Goal: Communication & Community: Answer question/provide support

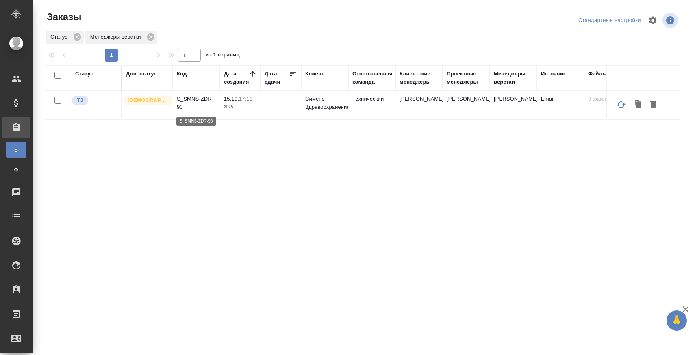
click at [200, 100] on p "S_SMNS-ZDR-90" at bounding box center [196, 103] width 39 height 16
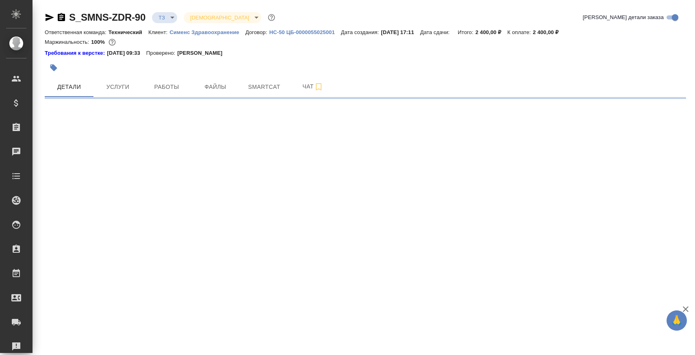
click at [61, 18] on icon "button" at bounding box center [61, 17] width 7 height 8
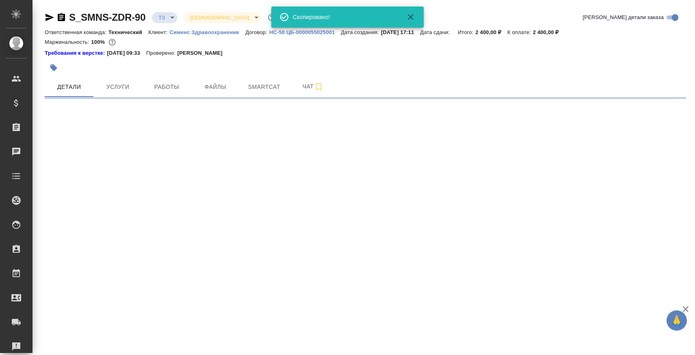
select select "RU"
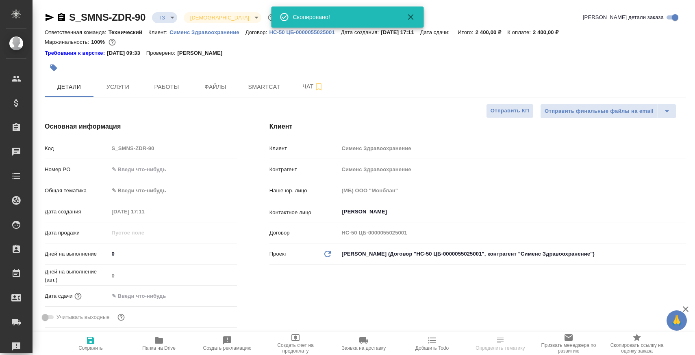
type textarea "x"
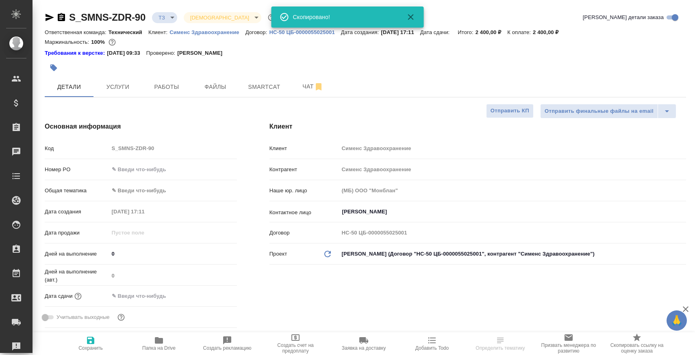
type textarea "x"
click at [169, 350] on span "Папка на Drive" at bounding box center [158, 349] width 33 height 6
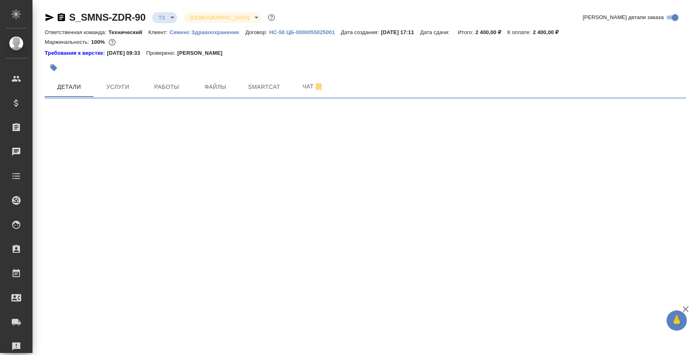
select select "RU"
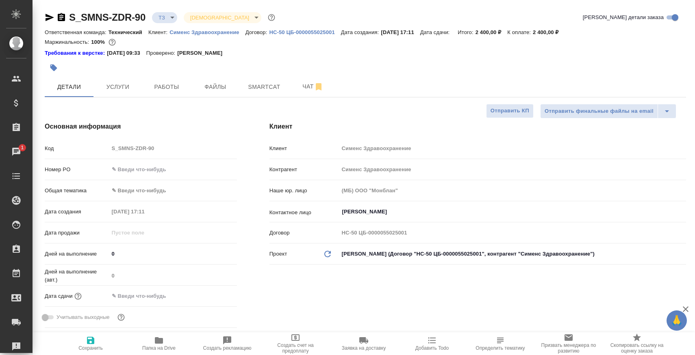
type textarea "x"
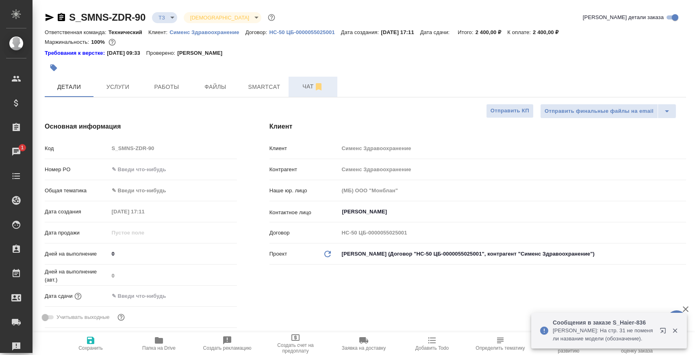
click at [301, 78] on button "Чат" at bounding box center [312, 87] width 49 height 20
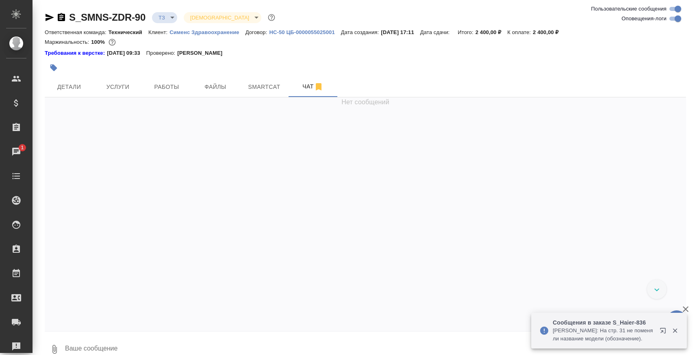
scroll to position [224, 0]
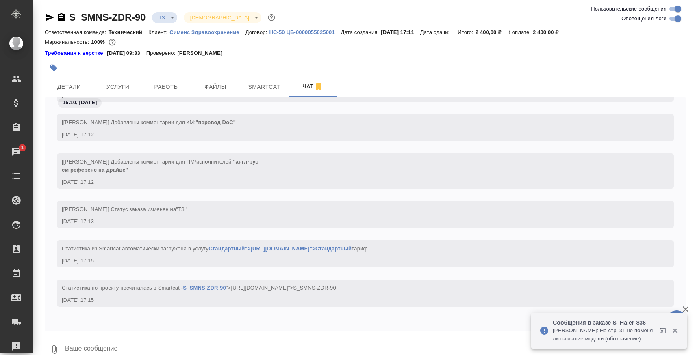
click at [214, 314] on div "Cтатистика по проекту посчиталась в Smartcat - S_SMNS-ZDR-90 ">https://tera.awa…" at bounding box center [365, 299] width 641 height 39
click at [199, 346] on textarea at bounding box center [374, 350] width 621 height 28
paste textarea
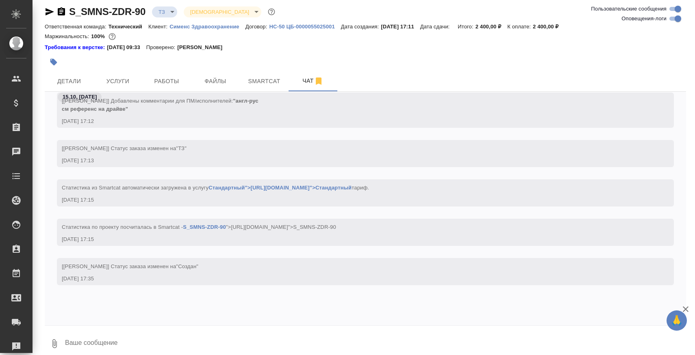
scroll to position [303, 0]
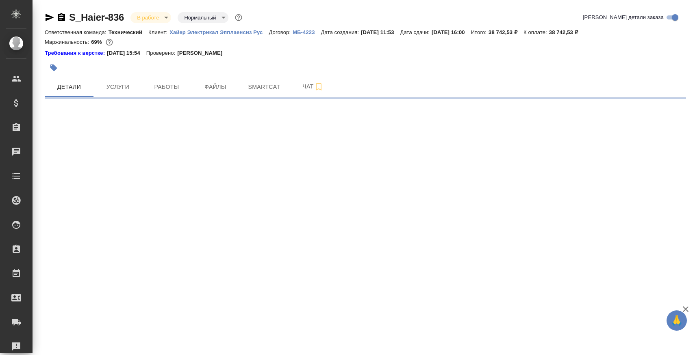
select select "RU"
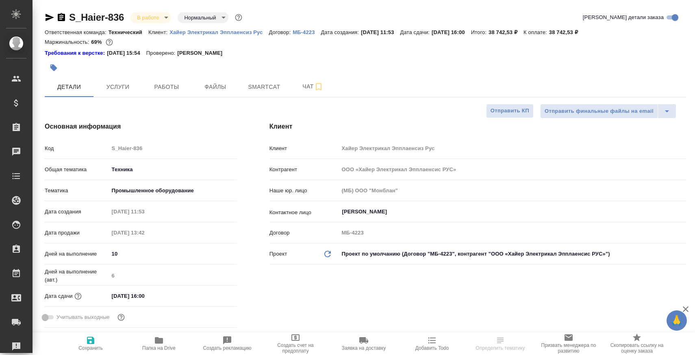
type textarea "x"
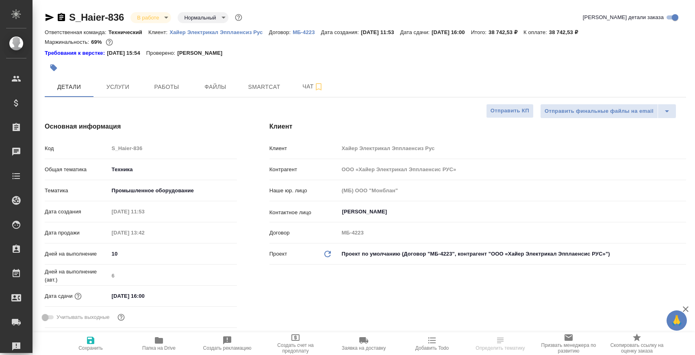
type textarea "x"
click at [167, 342] on span "Папка на Drive" at bounding box center [159, 343] width 58 height 15
type textarea "x"
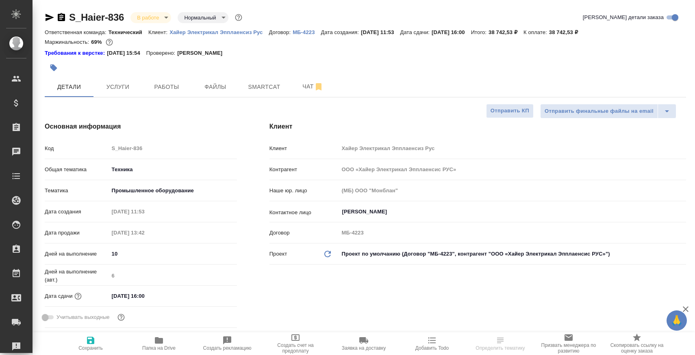
select select "RU"
type textarea "x"
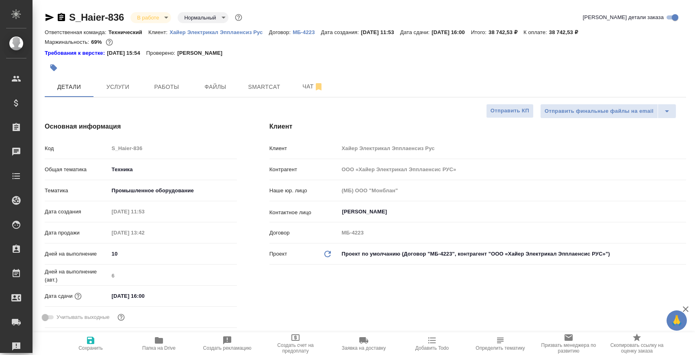
type textarea "x"
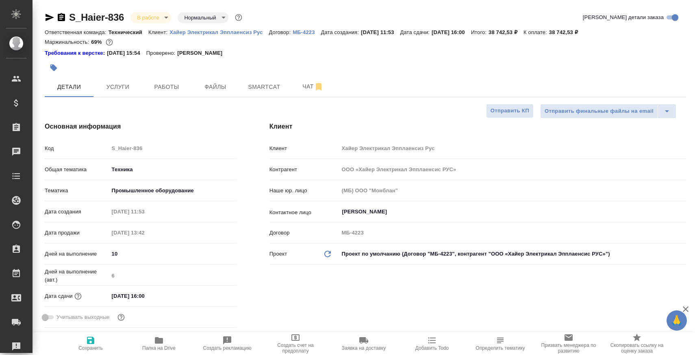
type textarea "x"
click at [302, 82] on button "Чат" at bounding box center [312, 87] width 49 height 20
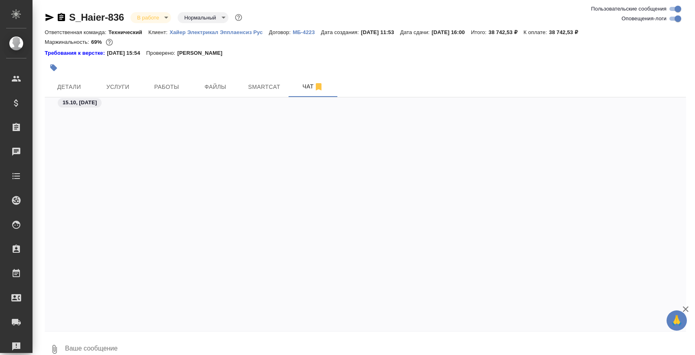
scroll to position [30271, 0]
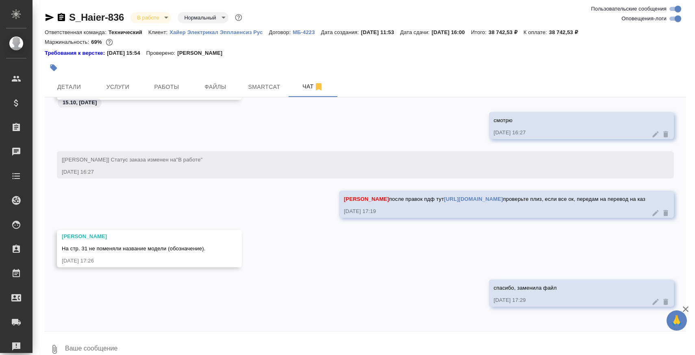
click at [146, 340] on textarea at bounding box center [374, 350] width 621 height 28
paste textarea "https://drive.awatera.com/apps/files/files/10727938?dir=/Shares/%D0%A5%D0%B0%D0…"
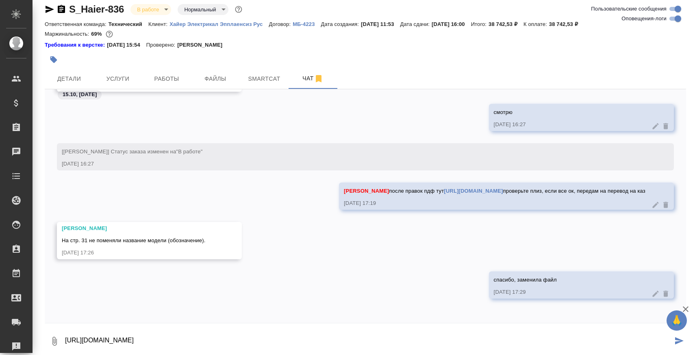
scroll to position [13, 0]
type textarea "https://drive.awatera.com/apps/files/files/10727938?dir=/Shares/%D0%A5%D0%B0%D0…"
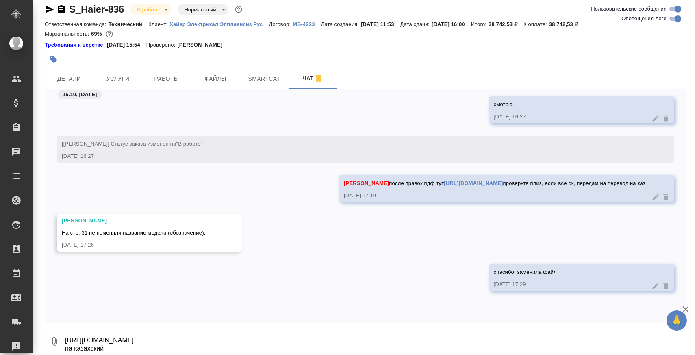
scroll to position [30343, 0]
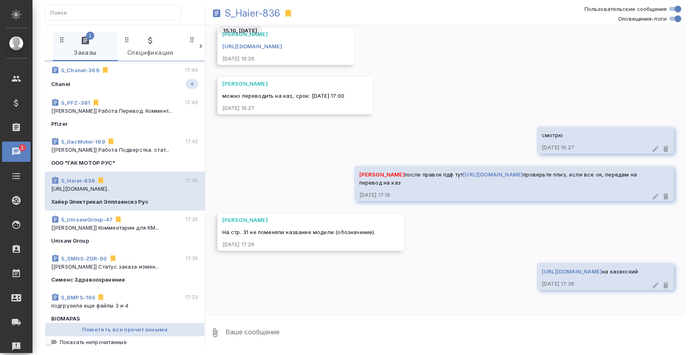
scroll to position [195384, 0]
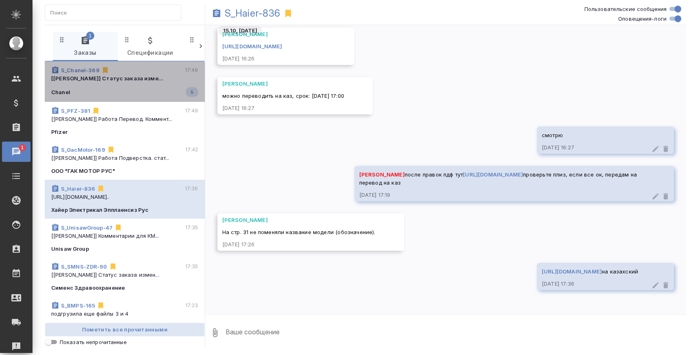
click at [145, 76] on p "[Заборова Александра] Статус заказа изме..." at bounding box center [124, 78] width 147 height 8
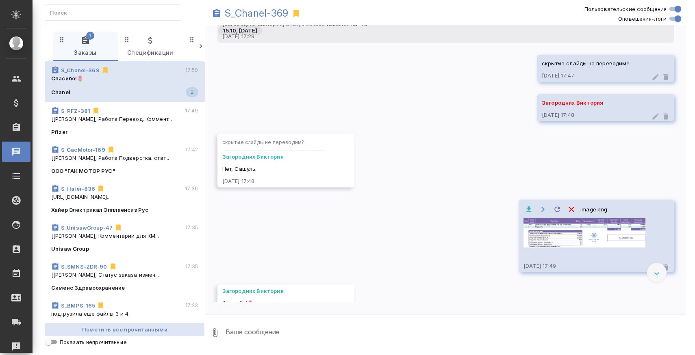
scroll to position [4312, 0]
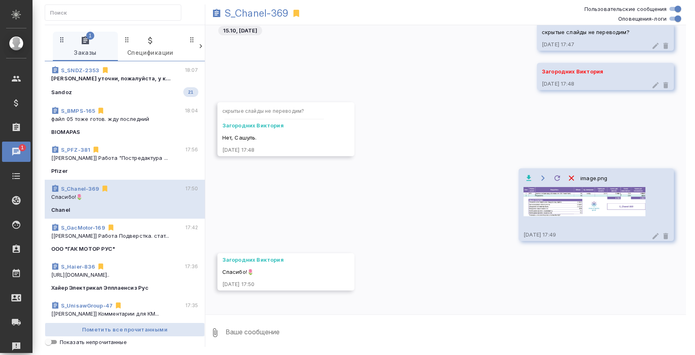
click at [146, 83] on span "S_SNDZ-2353 18:07 Сайдашева Диляра уточни, пожалуйста, у к... Sandoz 21" at bounding box center [124, 81] width 147 height 31
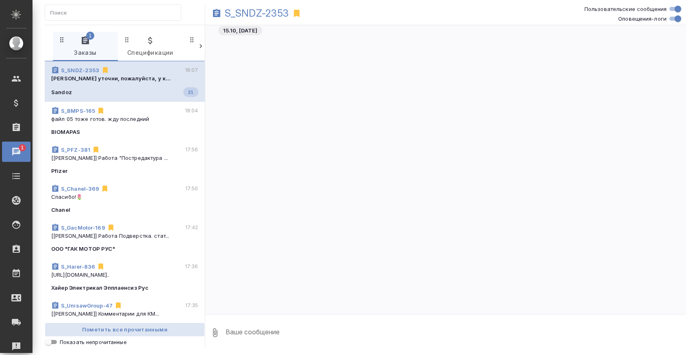
scroll to position [22553, 0]
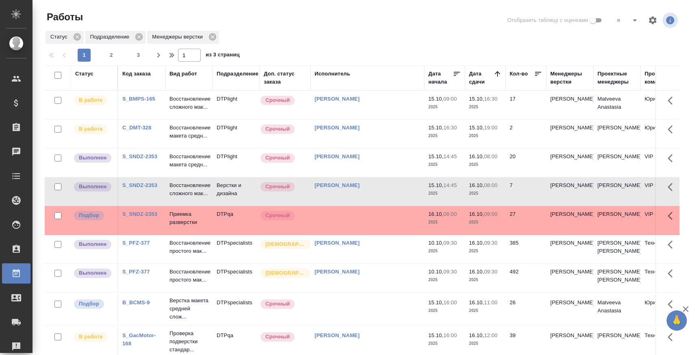
click at [184, 92] on td "Восстановление сложного мак..." at bounding box center [188, 105] width 47 height 28
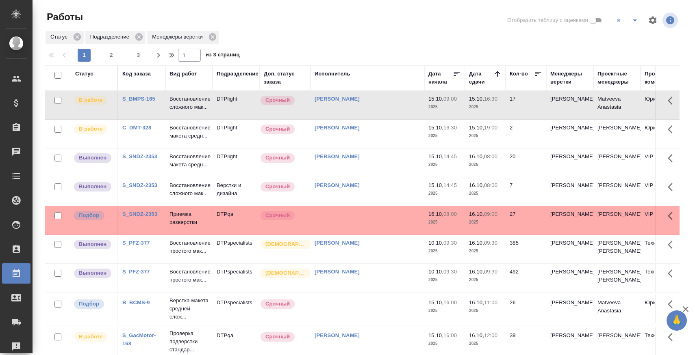
click at [132, 48] on div at bounding box center [365, 47] width 641 height 4
click at [136, 56] on span "3" at bounding box center [138, 55] width 13 height 8
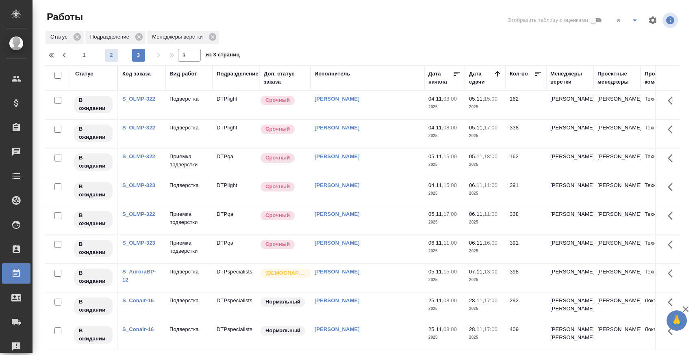
click at [107, 49] on button "2" at bounding box center [111, 55] width 13 height 13
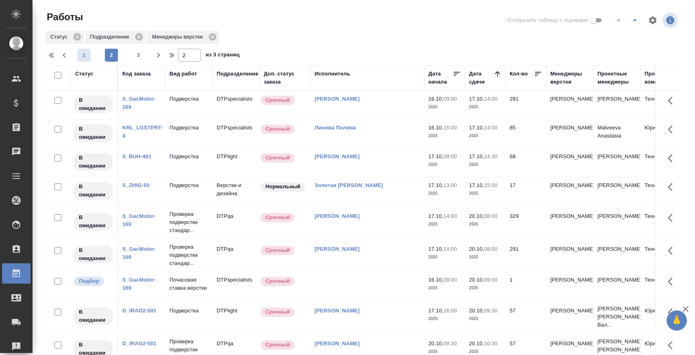
click at [81, 56] on span "1" at bounding box center [84, 55] width 13 height 8
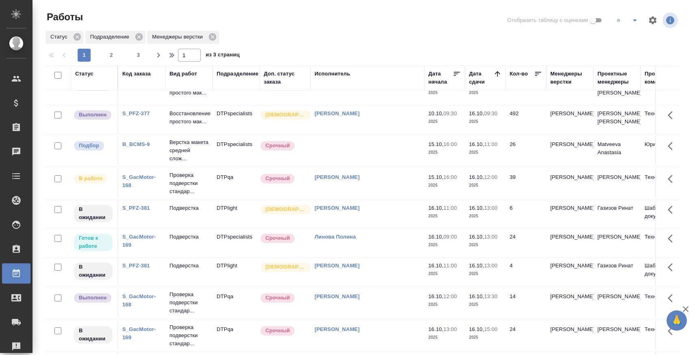
scroll to position [134, 0]
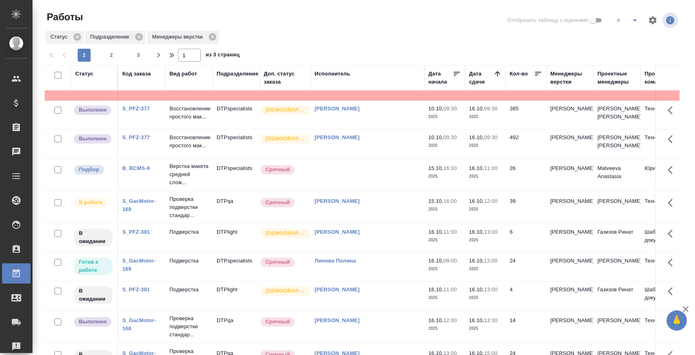
click at [146, 112] on link "S_PFZ-377" at bounding box center [136, 109] width 28 height 6
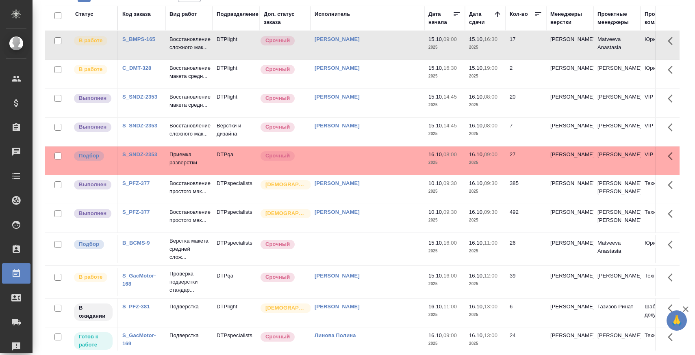
scroll to position [0, 0]
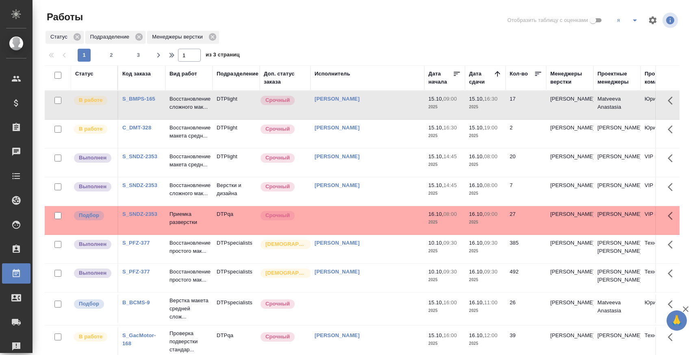
click at [137, 62] on div "Работы Отобразить таблицу с оценками я Статус Подразделение Менеджеры верстки 1…" at bounding box center [365, 207] width 650 height 415
click at [137, 54] on span "3" at bounding box center [138, 55] width 13 height 8
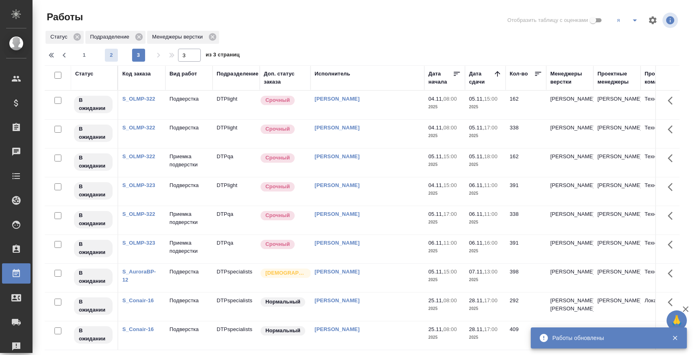
click at [115, 50] on button "2" at bounding box center [111, 55] width 13 height 13
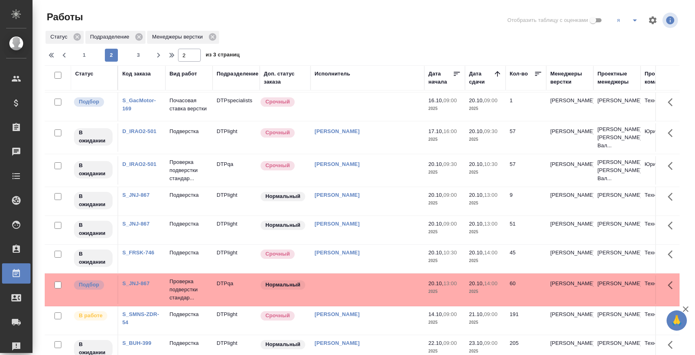
scroll to position [214, 0]
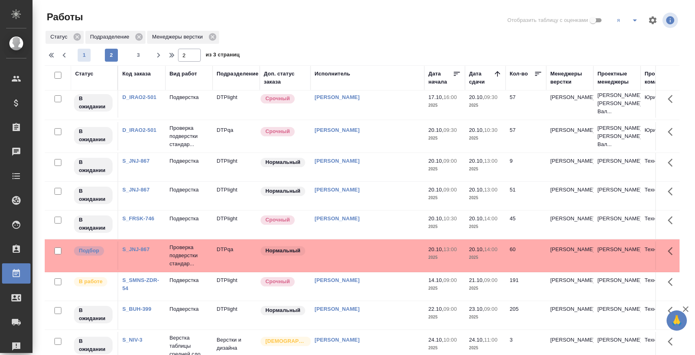
click at [84, 55] on span "1" at bounding box center [84, 55] width 13 height 8
type input "1"
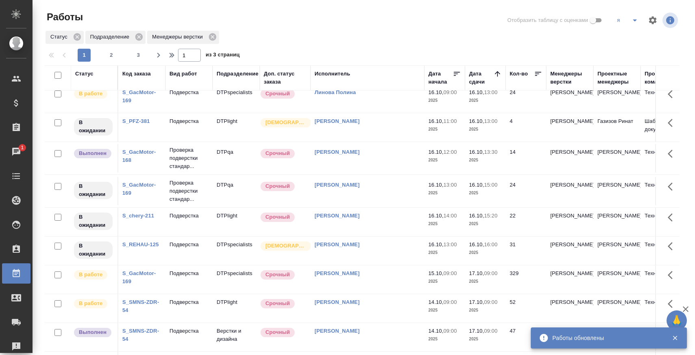
scroll to position [0, 0]
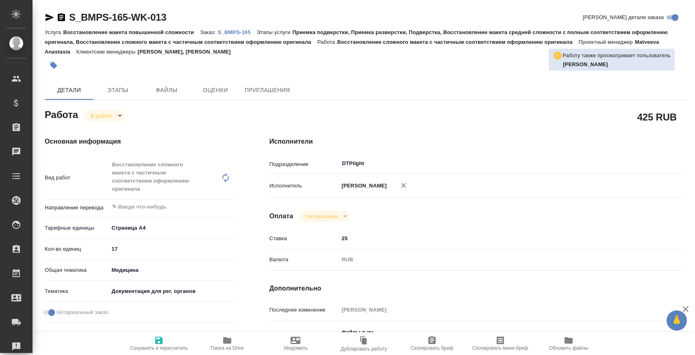
click at [230, 348] on span "Папка на Drive" at bounding box center [226, 349] width 33 height 6
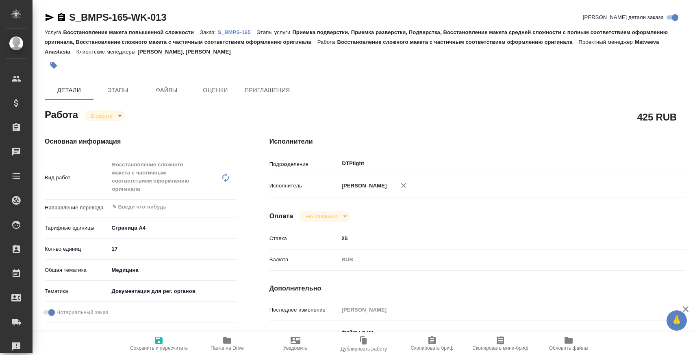
click at [212, 339] on span "Папка на Drive" at bounding box center [227, 343] width 58 height 15
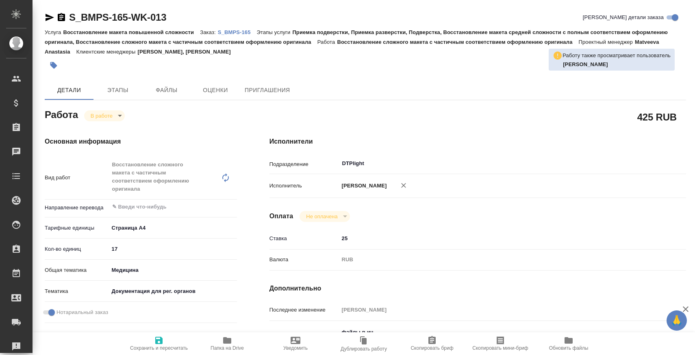
click at [245, 30] on p "S_BMPS-165" at bounding box center [237, 32] width 39 height 6
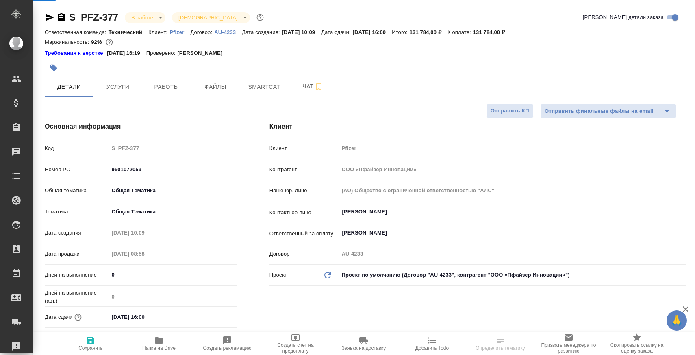
select select "RU"
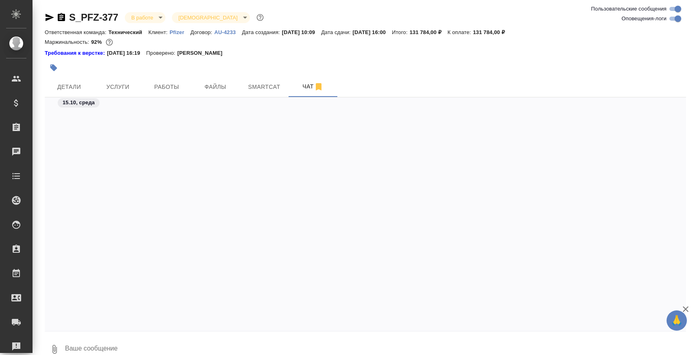
scroll to position [20067, 0]
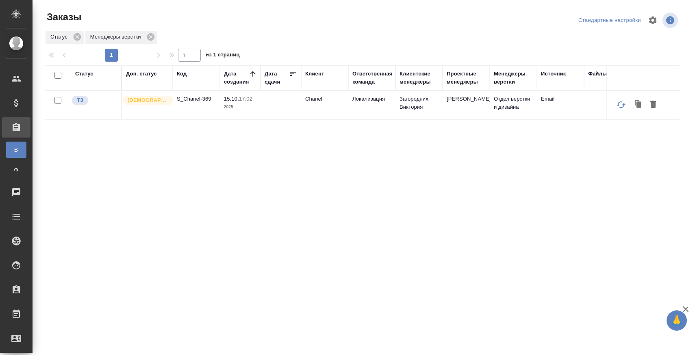
click at [328, 193] on div "Статус Доп. статус Код Дата создания Дата сдачи Клиент Ответственная команда Кл…" at bounding box center [362, 211] width 634 height 292
click at [194, 100] on p "S_Chanel-369" at bounding box center [196, 99] width 39 height 8
click at [196, 102] on p "S_Chanel-369" at bounding box center [196, 99] width 39 height 8
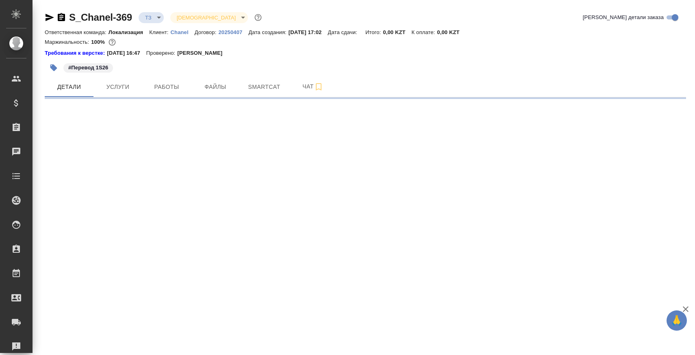
select select "RU"
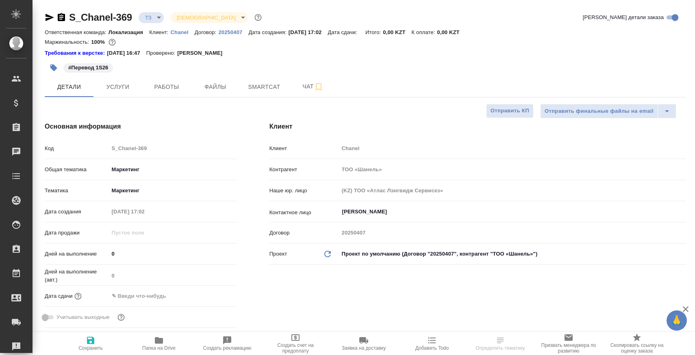
type textarea "x"
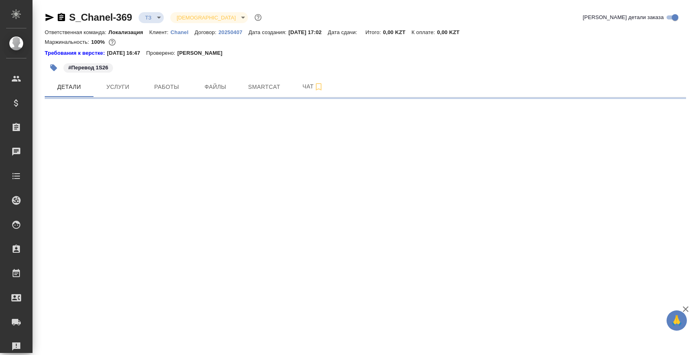
select select "RU"
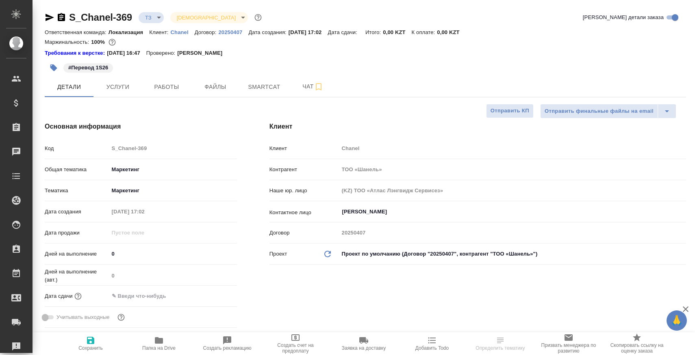
type textarea "x"
click at [179, 343] on span "Папка на Drive" at bounding box center [159, 343] width 58 height 15
type textarea "x"
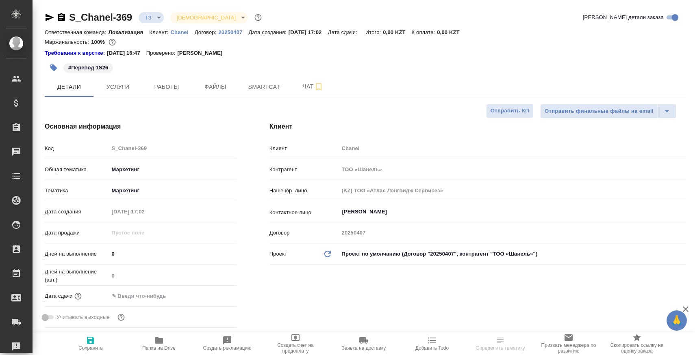
type textarea "x"
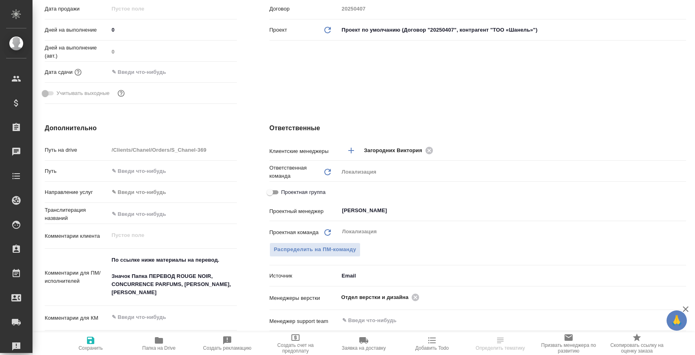
scroll to position [265, 0]
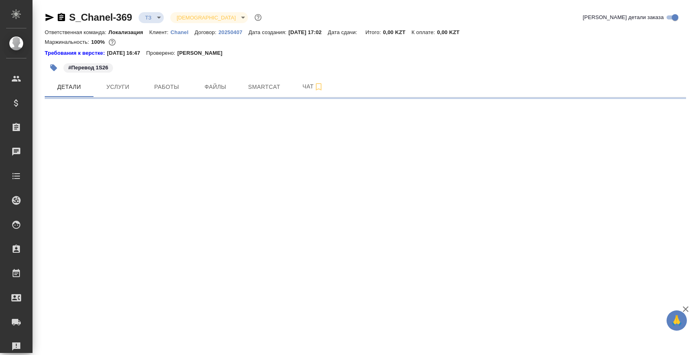
click at [414, 252] on div ".cls-1 fill:#fff; AWATERA Zaborova Aleksandra Клиенты Спецификации Заказы 0 Чат…" at bounding box center [347, 177] width 695 height 355
select select "RU"
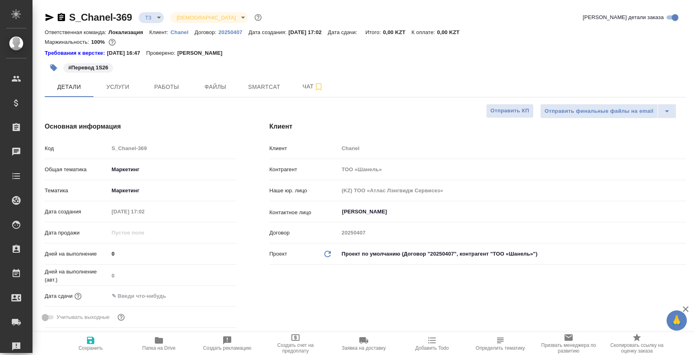
scroll to position [215, 0]
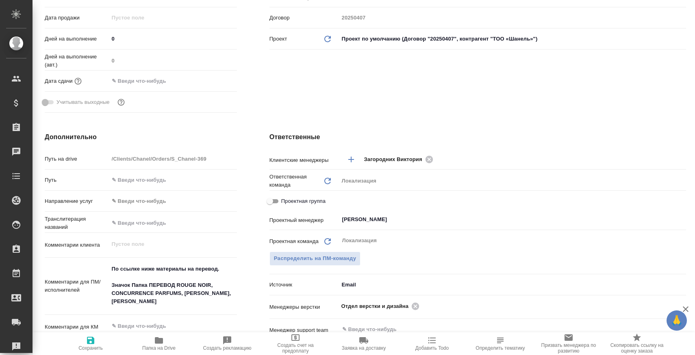
type textarea "x"
click at [416, 306] on icon at bounding box center [415, 306] width 9 height 9
type textarea "x"
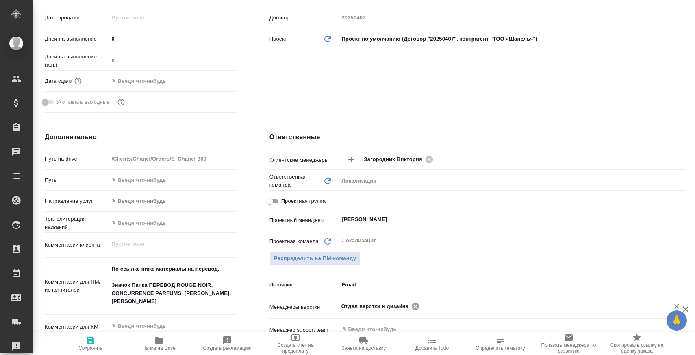
type textarea "x"
click at [422, 306] on input "text" at bounding box center [539, 306] width 234 height 10
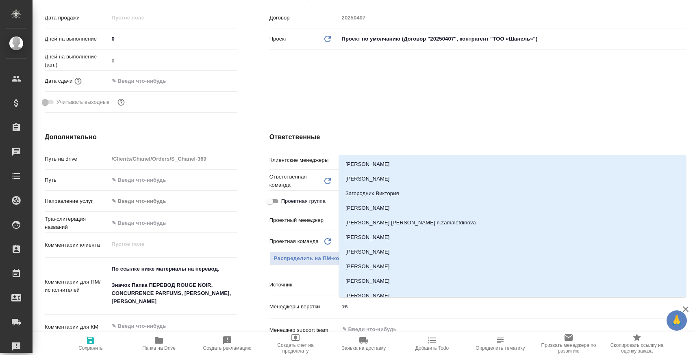
type input "заб"
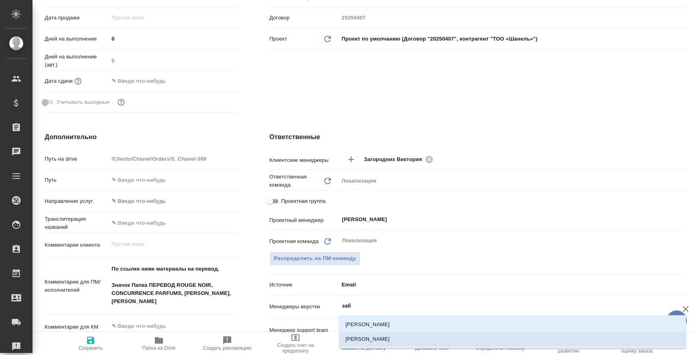
click at [401, 340] on li "[PERSON_NAME]" at bounding box center [512, 339] width 347 height 15
type textarea "x"
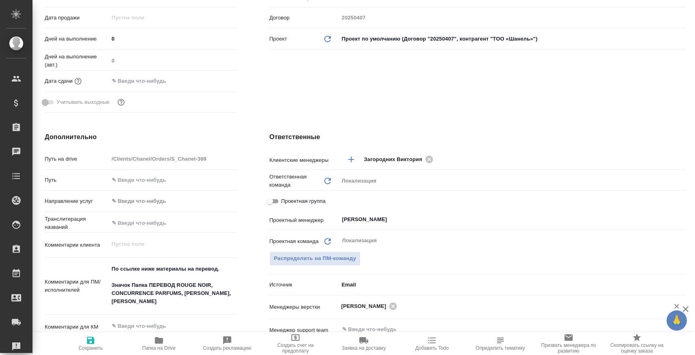
click at [92, 344] on icon "button" at bounding box center [91, 341] width 10 height 10
type textarea "x"
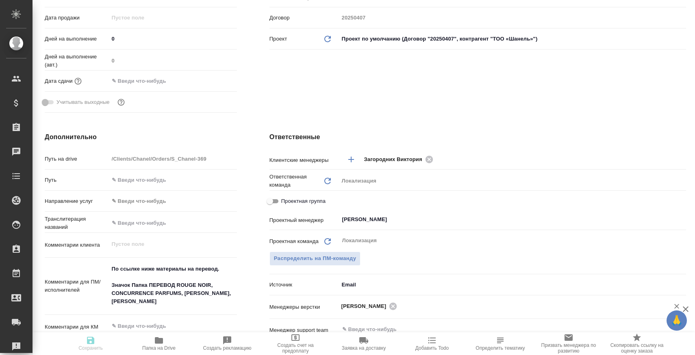
type textarea "x"
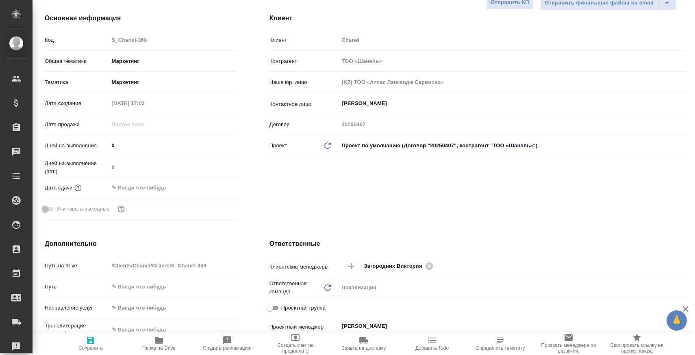
scroll to position [0, 0]
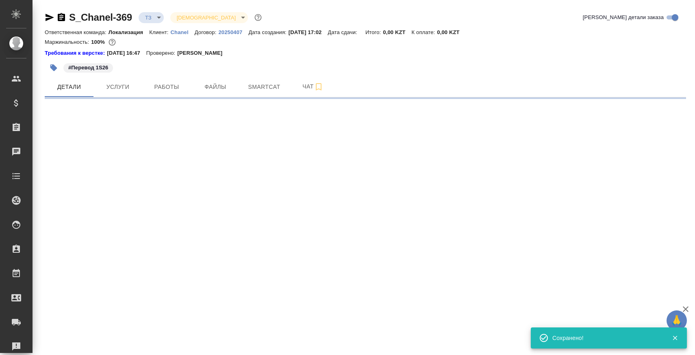
click at [63, 17] on icon "button" at bounding box center [61, 18] width 10 height 10
select select "RU"
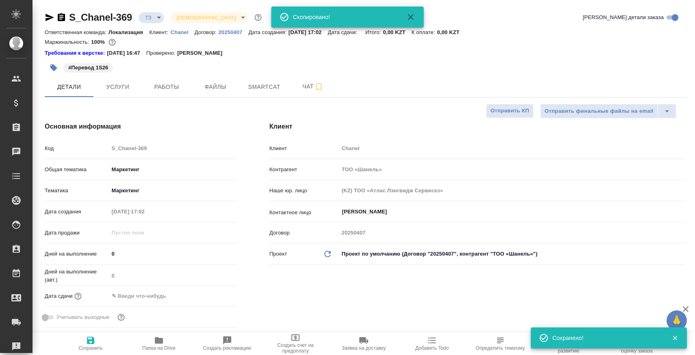
type textarea "x"
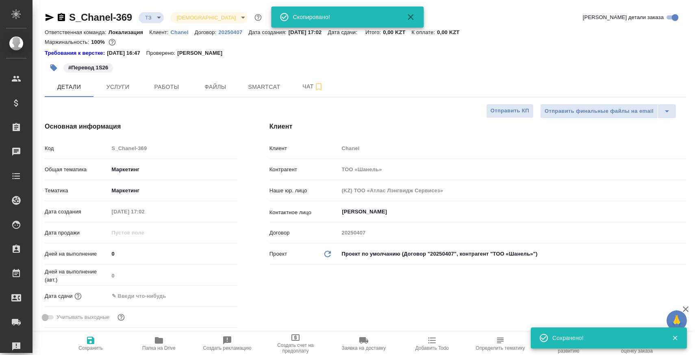
type textarea "x"
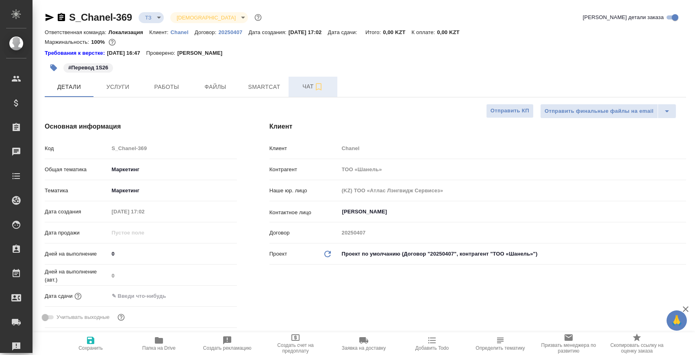
click at [297, 95] on button "Чат" at bounding box center [312, 87] width 49 height 20
type textarea "x"
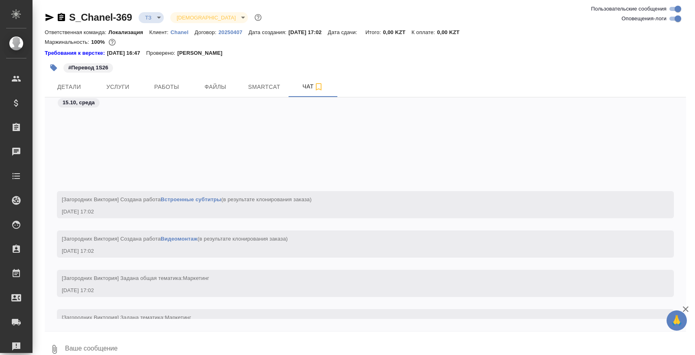
scroll to position [124, 0]
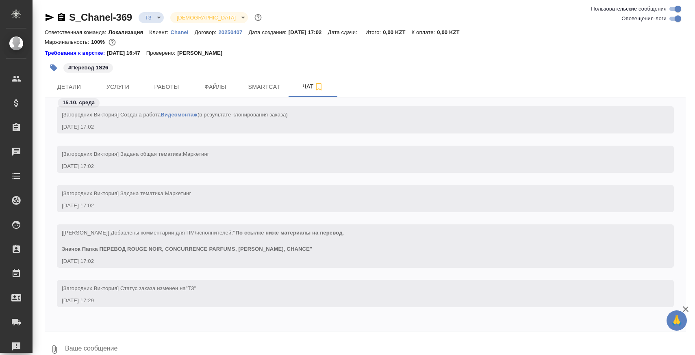
click at [221, 340] on textarea at bounding box center [374, 350] width 621 height 28
type textarea "скрытые слайды не переводим?"
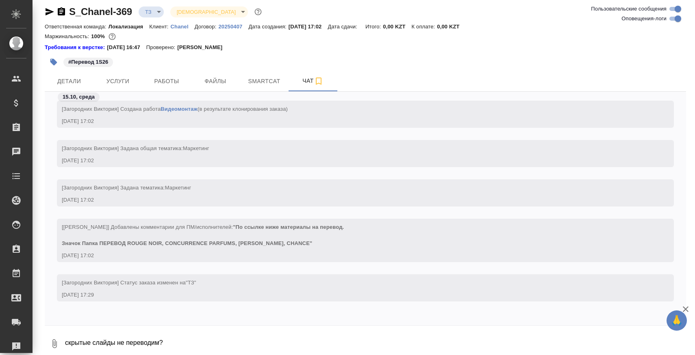
scroll to position [164, 0]
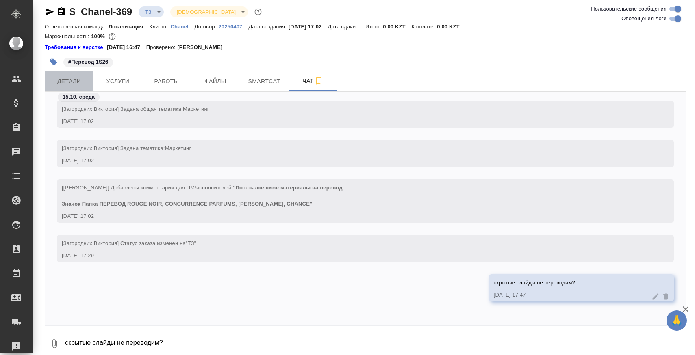
click at [76, 86] on span "Детали" at bounding box center [69, 81] width 39 height 10
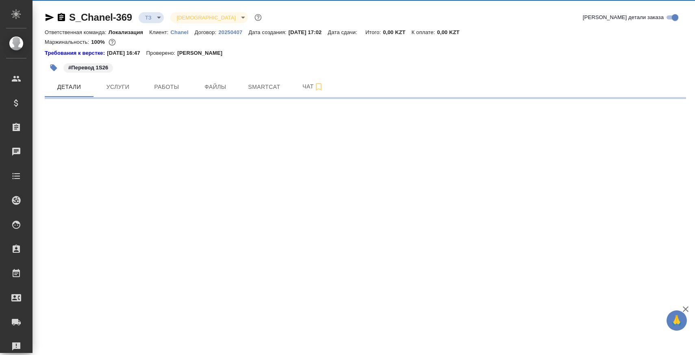
select select "RU"
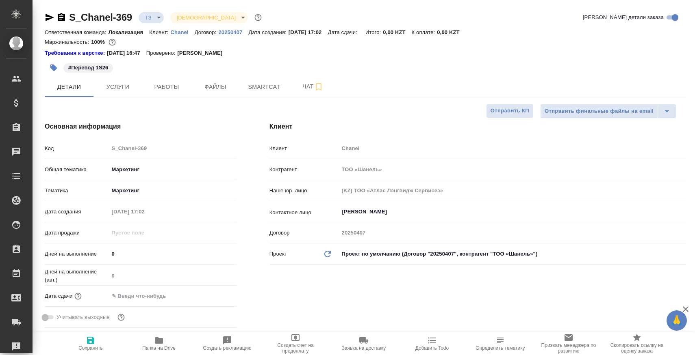
type textarea "x"
click at [306, 92] on button "Чат" at bounding box center [312, 87] width 49 height 20
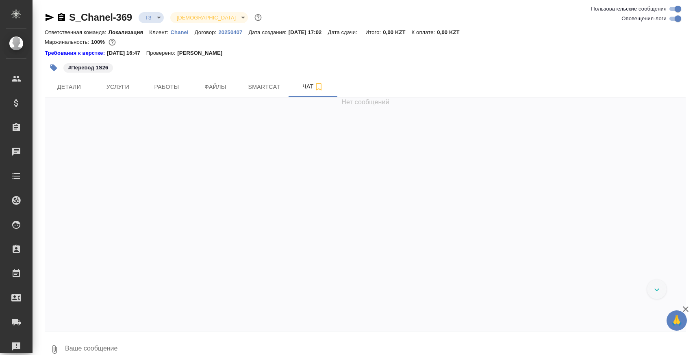
scroll to position [164, 0]
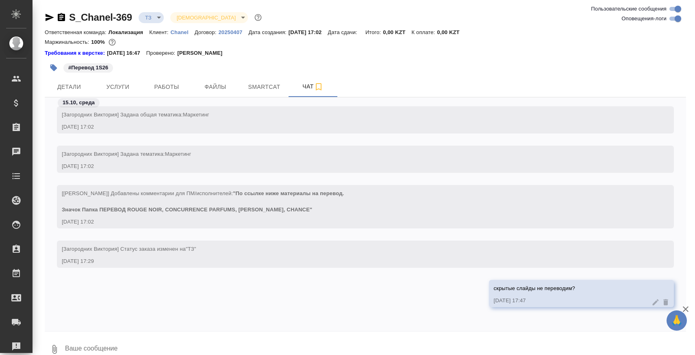
click at [210, 342] on textarea at bounding box center [374, 350] width 621 height 28
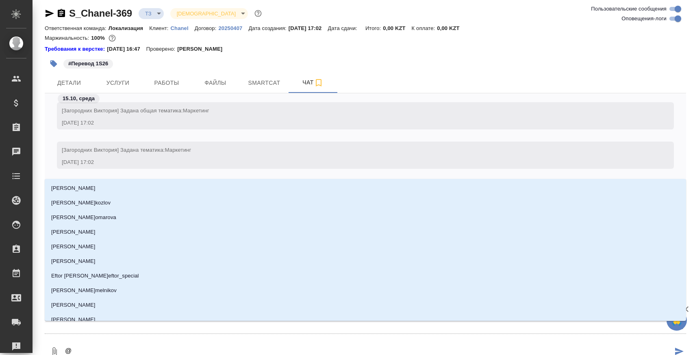
type textarea "@а"
type input "а"
type textarea "@аЗ"
type input "аЗ"
type textarea "@а"
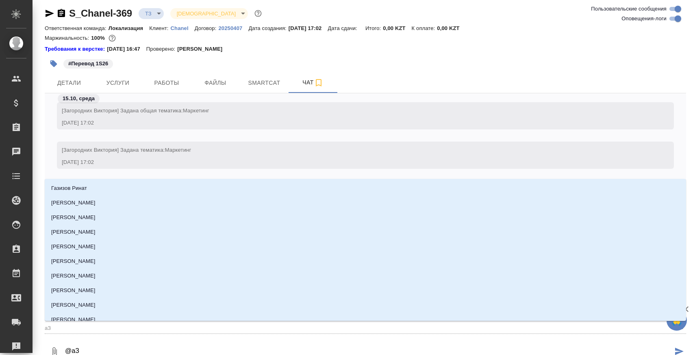
type input "а"
type textarea "@"
type textarea "@З"
type input "З"
type textarea "@За"
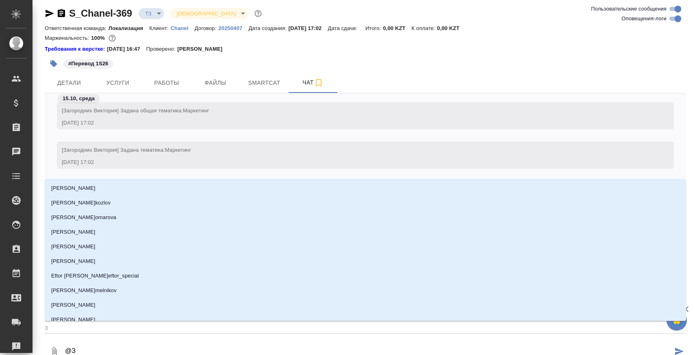
type input "За"
type textarea "@Заг"
type input "Заг"
type textarea "@Заго"
type input "Заго"
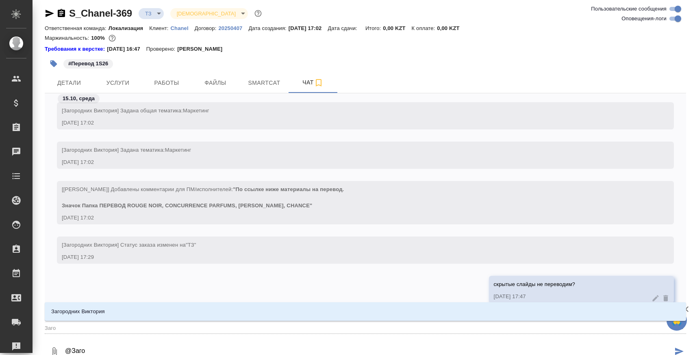
click at [184, 316] on li "Загородних Виктория" at bounding box center [365, 312] width 641 height 15
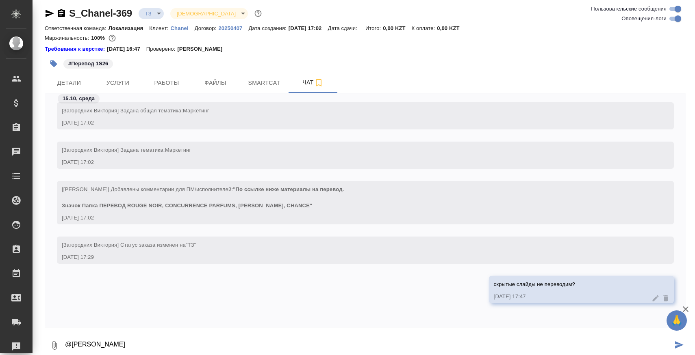
type textarea "@Загородних Виктория"
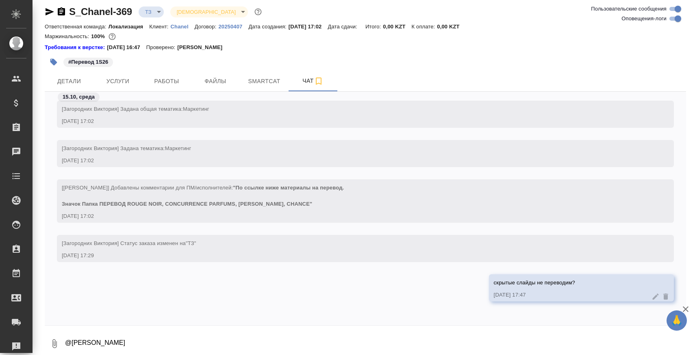
scroll to position [203, 0]
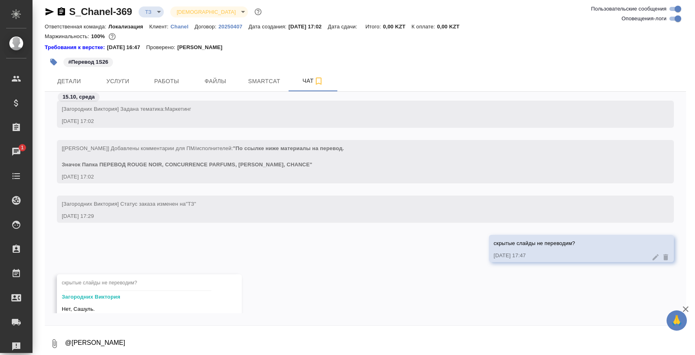
click at [261, 325] on div "15.10, среда [Загородних Виктория] Задана общая тематика: Маркетинг 15.10.25, 1…" at bounding box center [365, 209] width 641 height 234
click at [249, 337] on textarea "@Загородних Виктория" at bounding box center [374, 344] width 621 height 28
paste textarea
click at [151, 11] on body "🙏 .cls-1 fill:#fff; AWATERA Zaborova Aleksandra Клиенты Спецификации Заказы 1 Ч…" at bounding box center [347, 210] width 695 height 421
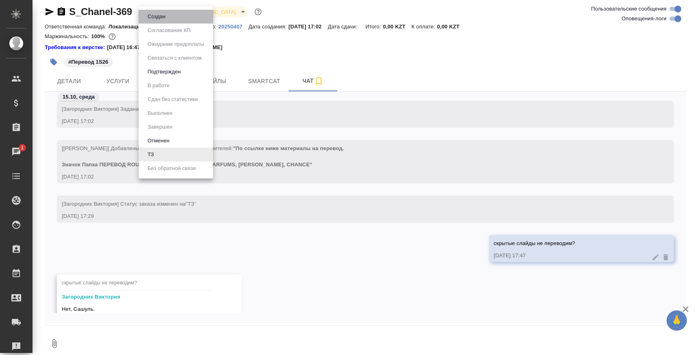
click at [164, 13] on button "Создан" at bounding box center [156, 16] width 23 height 9
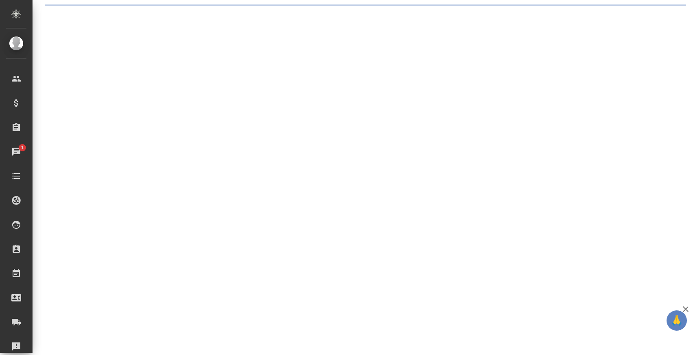
scroll to position [0, 0]
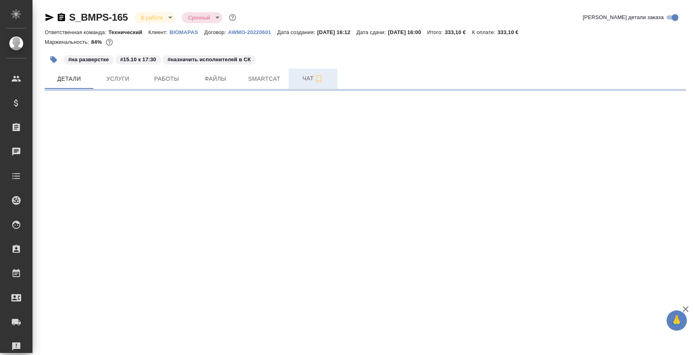
select select "RU"
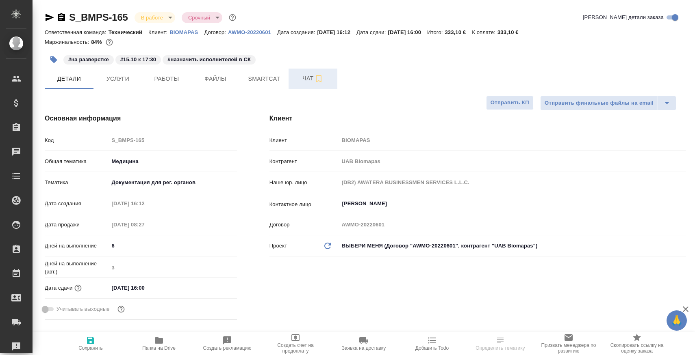
click at [290, 79] on button "Чат" at bounding box center [312, 79] width 49 height 20
type textarea "x"
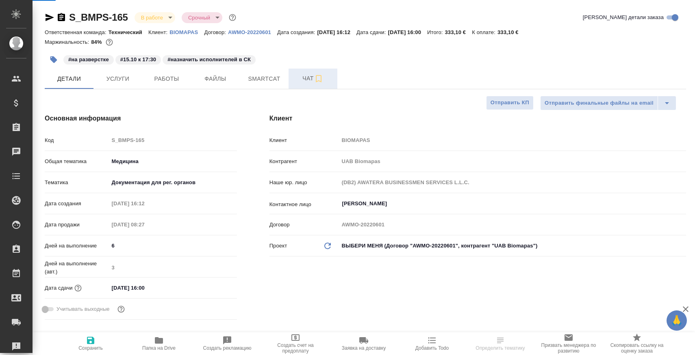
type textarea "x"
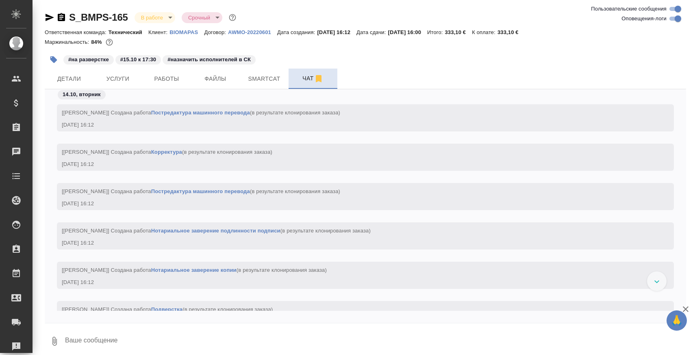
scroll to position [4150, 0]
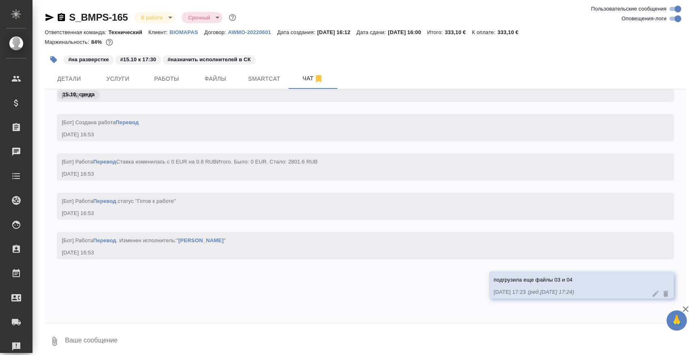
click at [131, 331] on textarea at bounding box center [374, 342] width 621 height 28
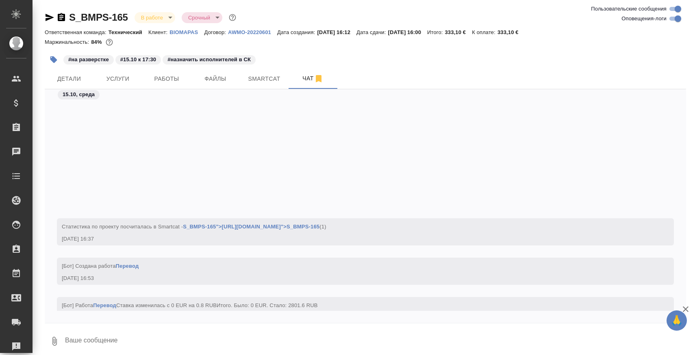
scroll to position [4168, 0]
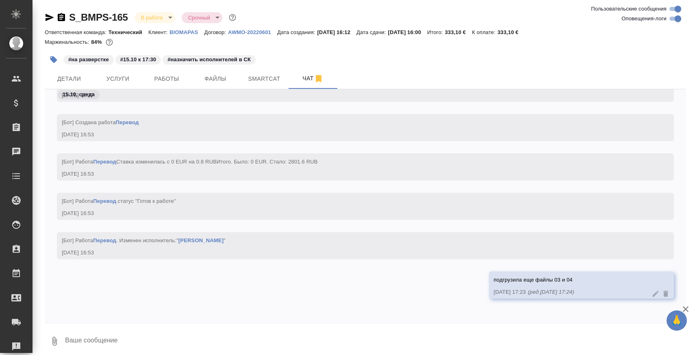
click at [385, 333] on textarea at bounding box center [374, 342] width 621 height 28
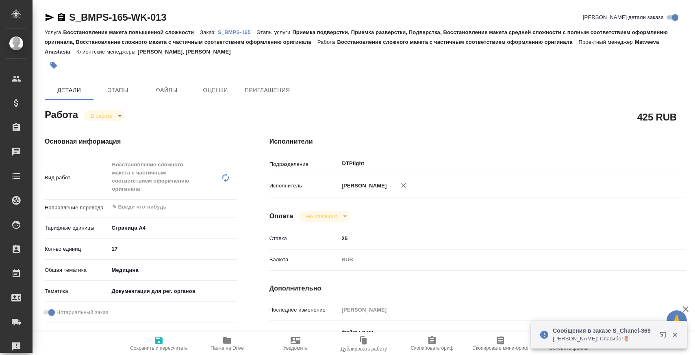
type textarea "x"
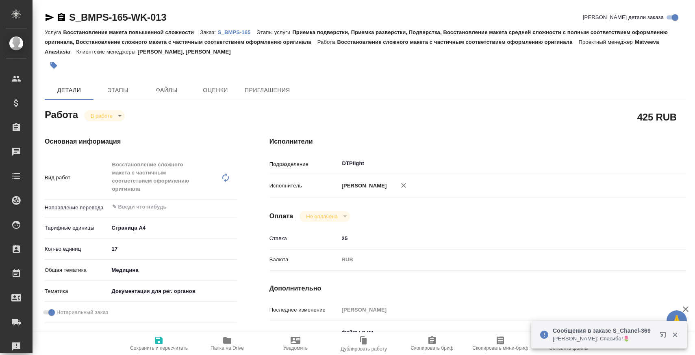
type textarea "x"
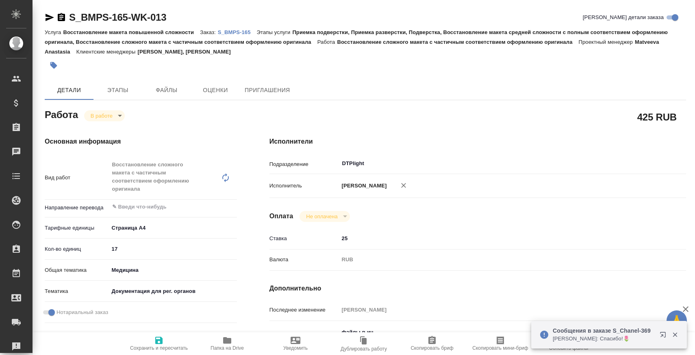
type textarea "x"
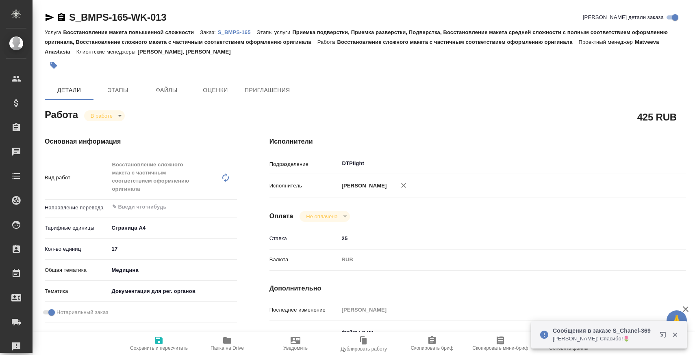
type textarea "x"
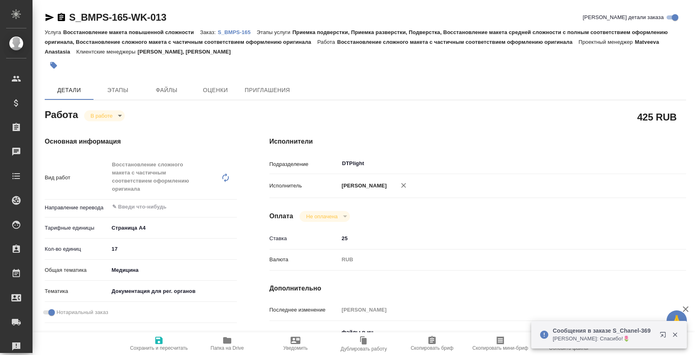
type textarea "x"
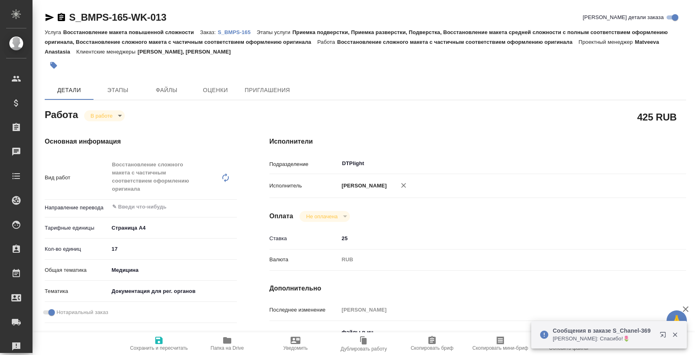
type textarea "x"
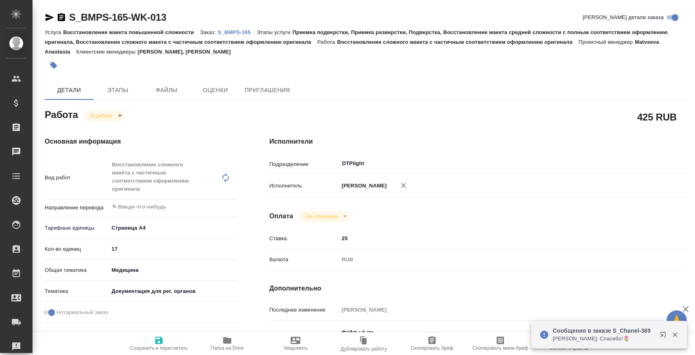
type textarea "x"
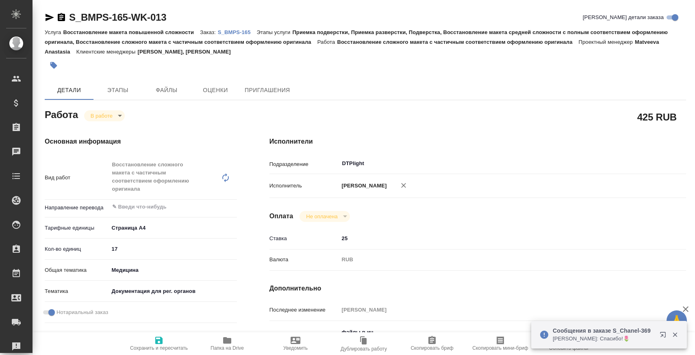
type textarea "x"
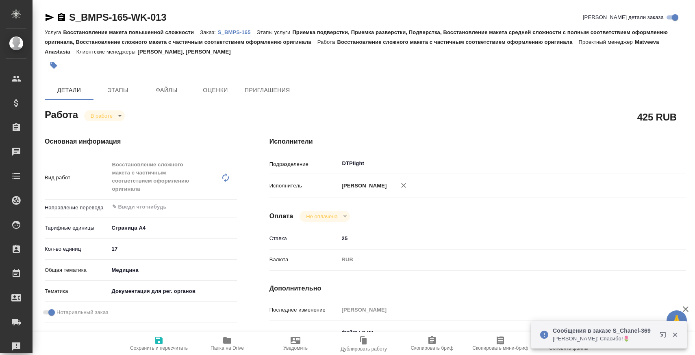
type textarea "x"
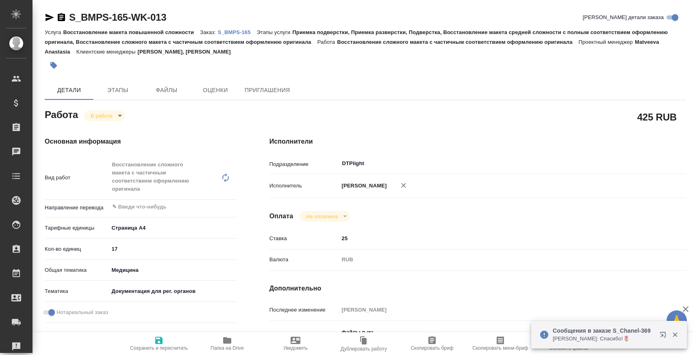
click at [243, 31] on p "S_BMPS-165" at bounding box center [237, 32] width 39 height 6
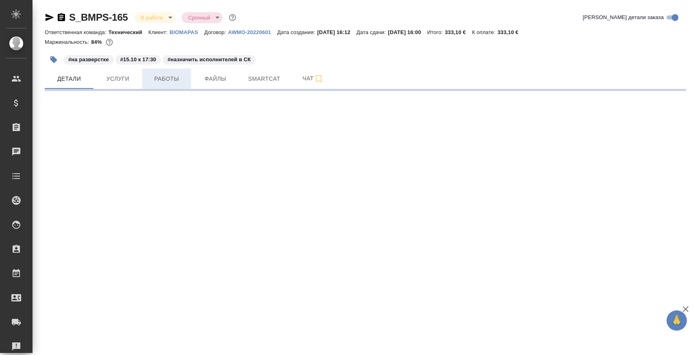
click at [168, 77] on span "Работы" at bounding box center [166, 79] width 39 height 10
select select "RU"
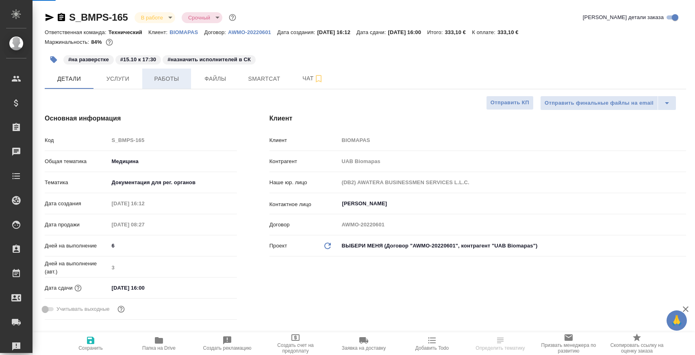
type textarea "x"
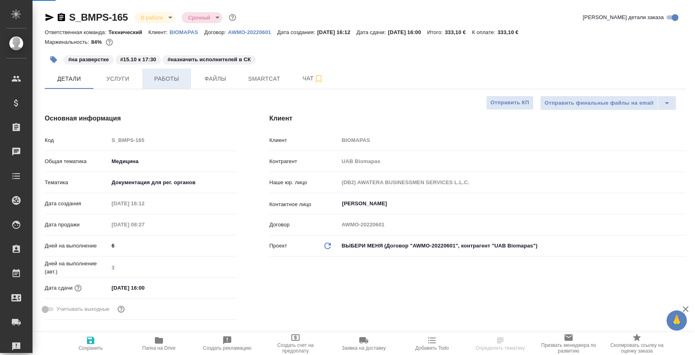
type textarea "x"
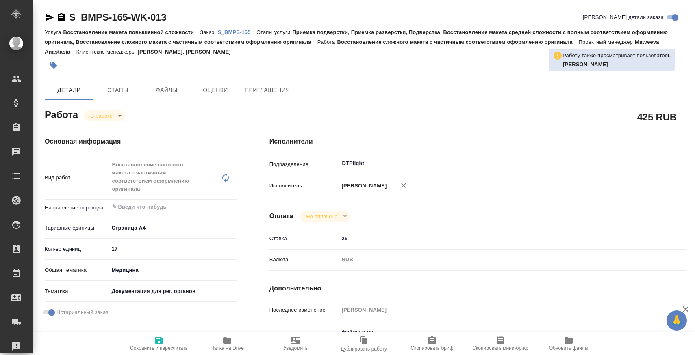
type textarea "x"
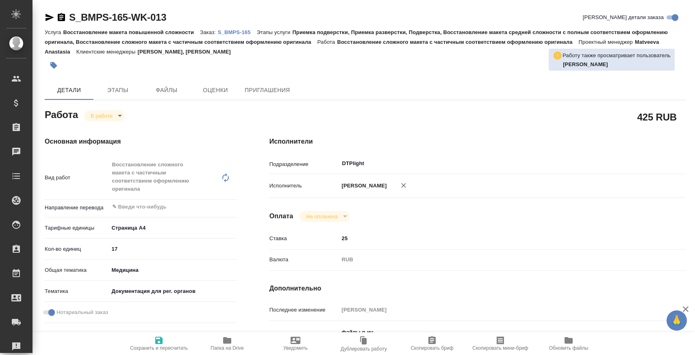
type textarea "x"
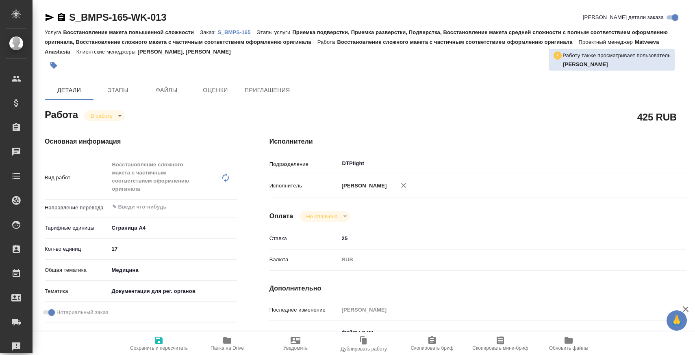
type textarea "x"
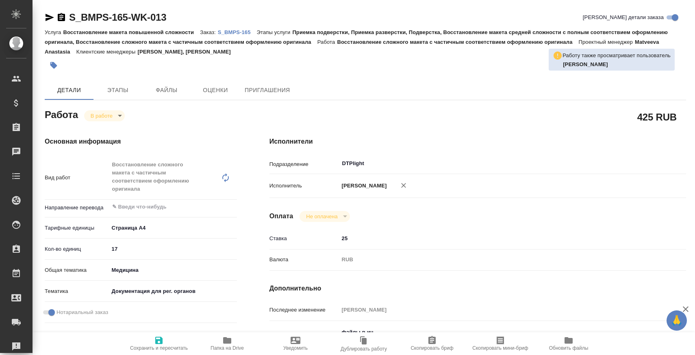
type textarea "x"
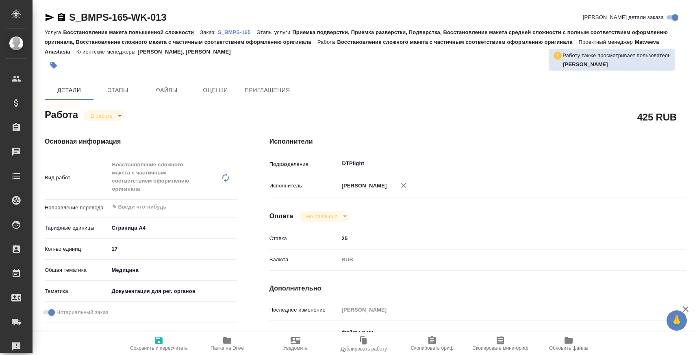
type textarea "x"
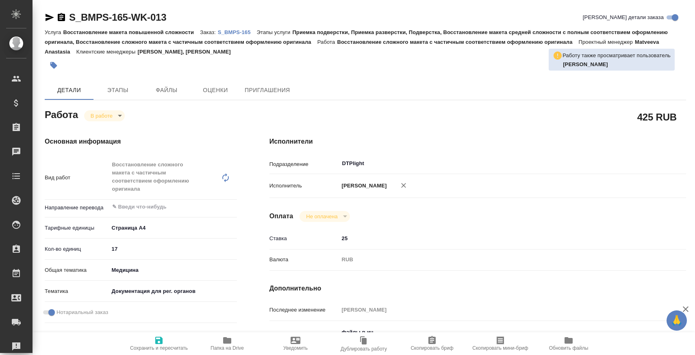
type textarea "x"
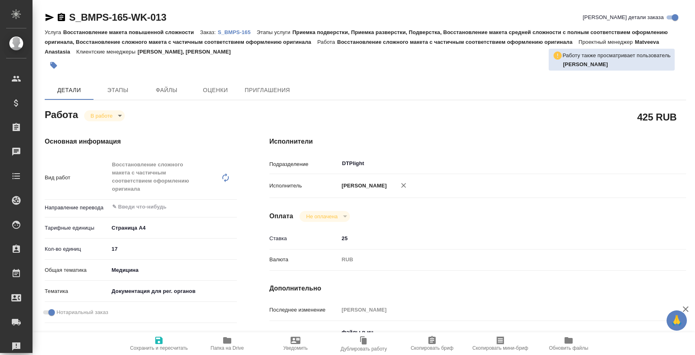
type textarea "x"
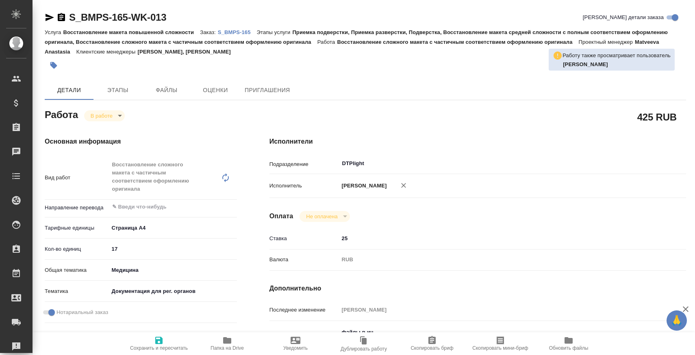
type textarea "x"
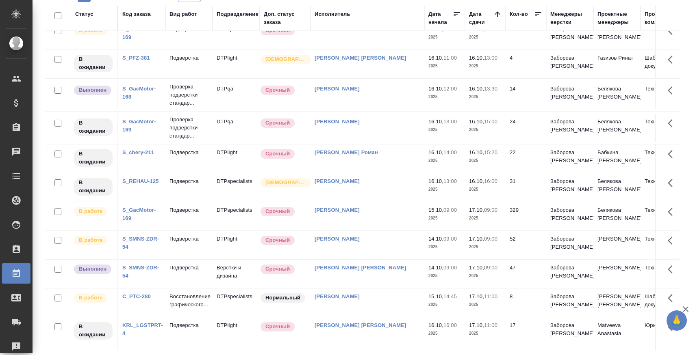
scroll to position [320, 0]
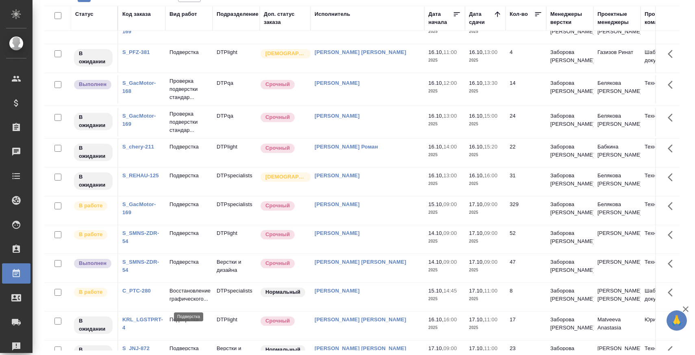
click at [189, 266] on p "Подверстка" at bounding box center [188, 262] width 39 height 8
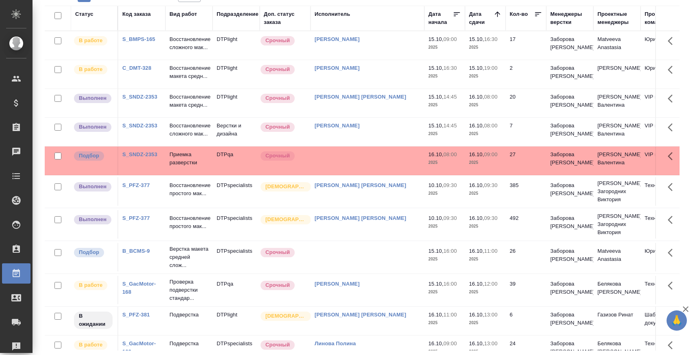
scroll to position [0, 0]
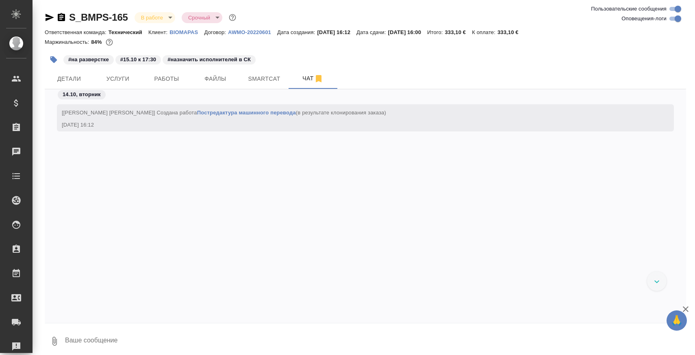
scroll to position [4150, 0]
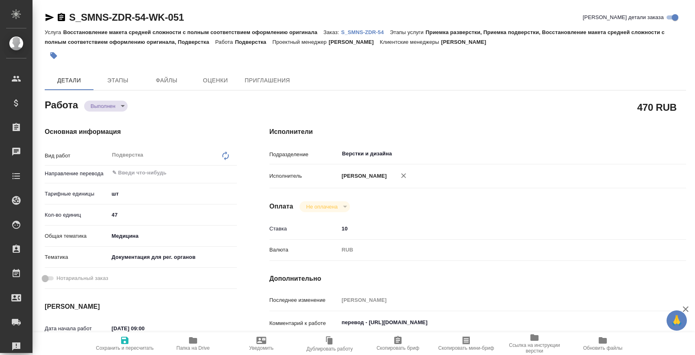
click at [188, 341] on icon "button" at bounding box center [193, 341] width 10 height 10
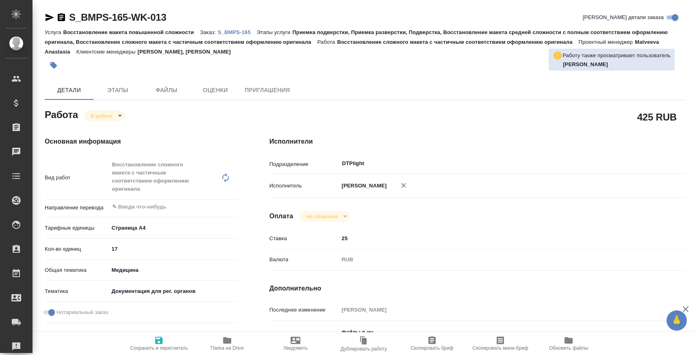
type textarea "x"
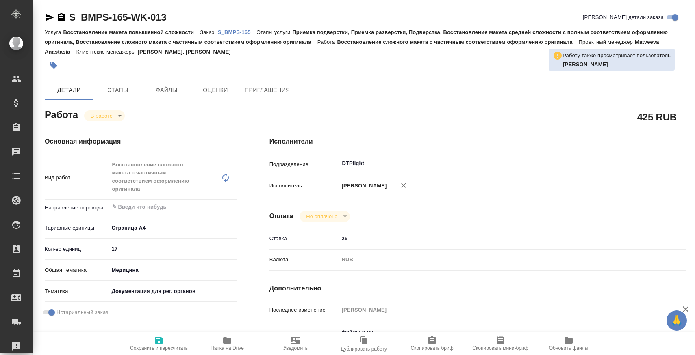
type textarea "x"
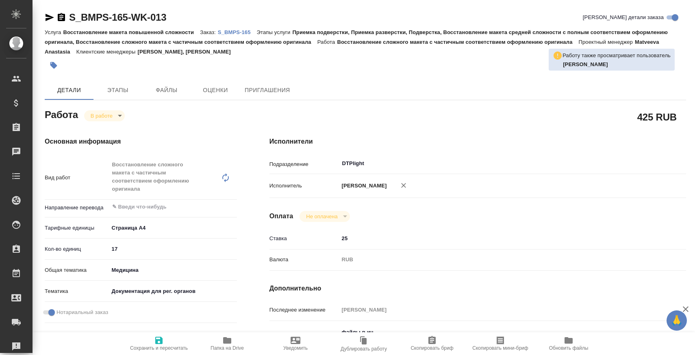
type textarea "x"
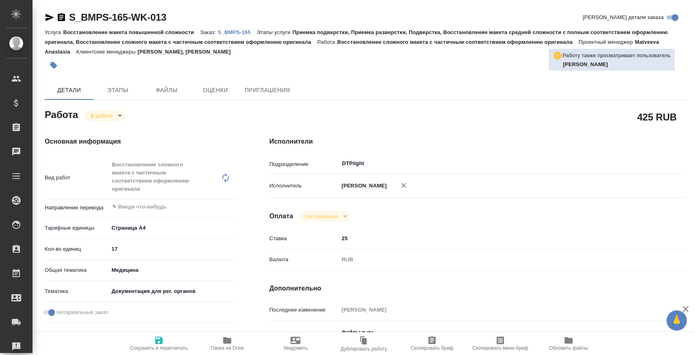
type textarea "x"
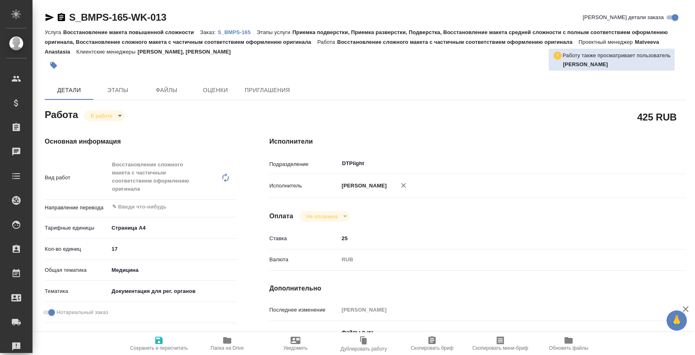
type textarea "x"
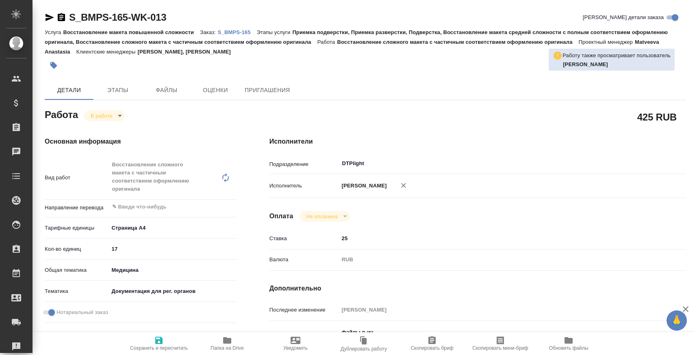
type textarea "x"
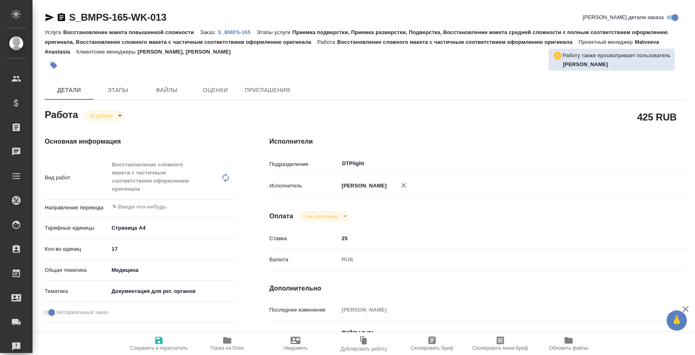
type textarea "x"
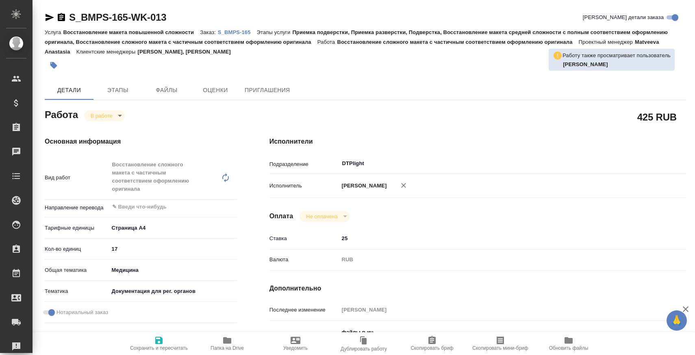
type textarea "x"
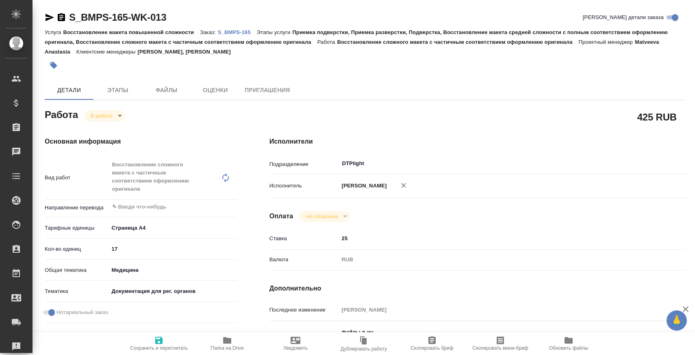
click at [229, 33] on p "S_BMPS-165" at bounding box center [237, 32] width 39 height 6
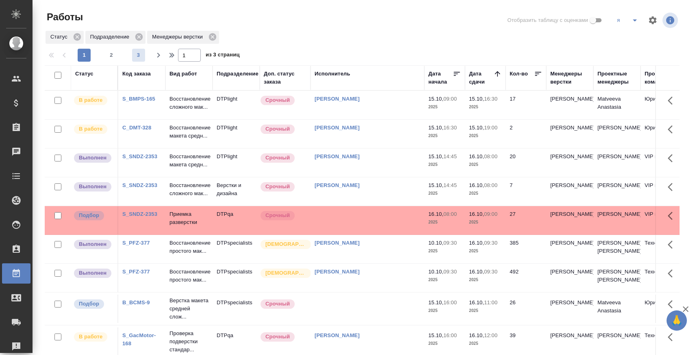
click at [133, 57] on span "3" at bounding box center [138, 55] width 13 height 8
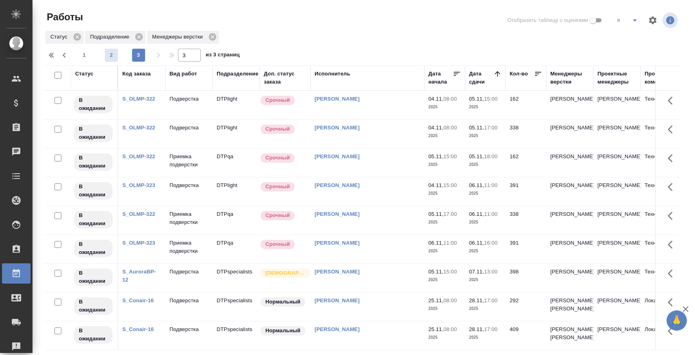
click at [110, 57] on span "2" at bounding box center [111, 55] width 13 height 8
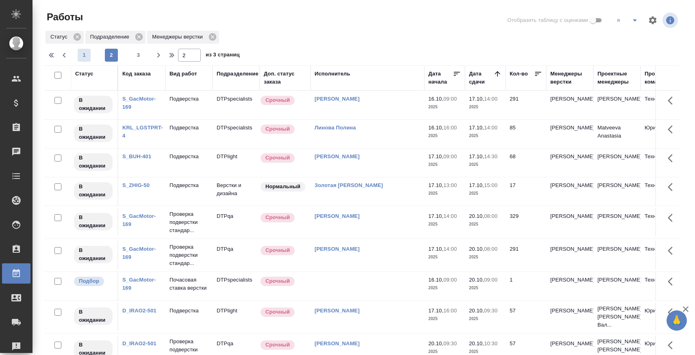
click at [83, 56] on span "1" at bounding box center [84, 55] width 13 height 8
type input "1"
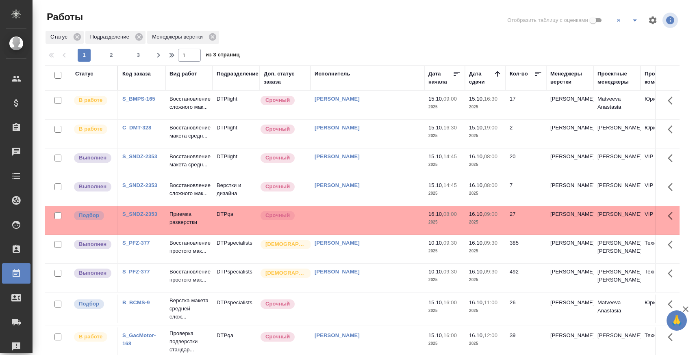
click at [368, 27] on div at bounding box center [365, 20] width 214 height 19
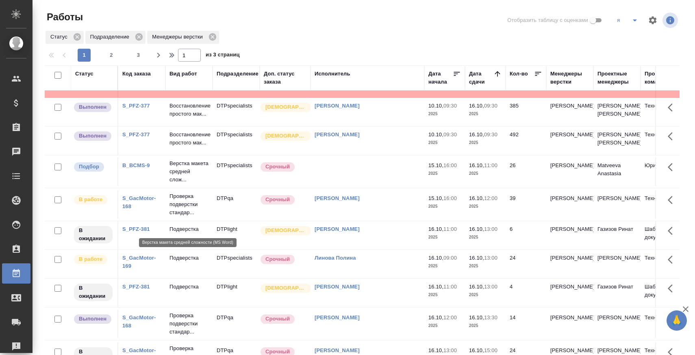
scroll to position [136, 0]
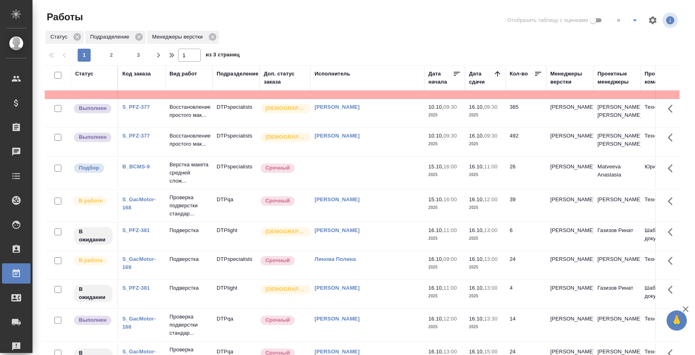
click at [139, 110] on link "S_PFZ-377" at bounding box center [136, 107] width 28 height 6
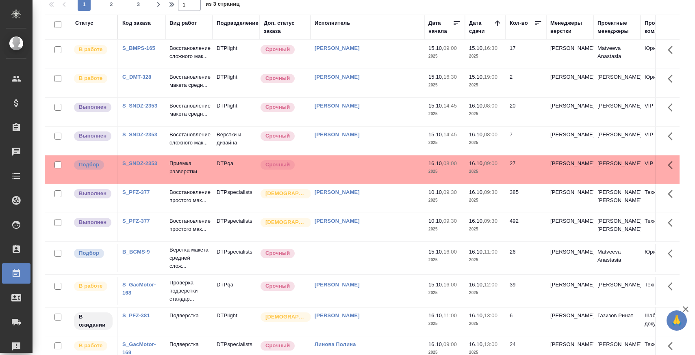
scroll to position [0, 0]
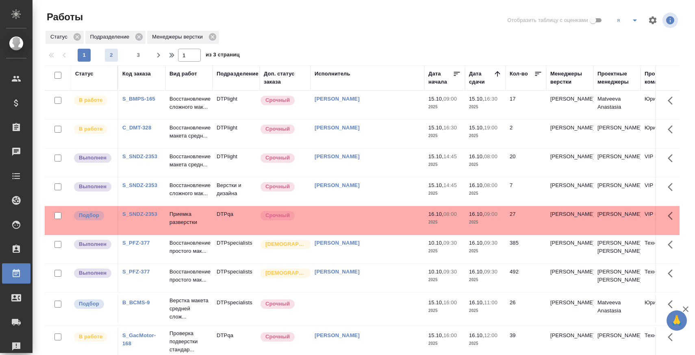
click at [113, 56] on span "2" at bounding box center [111, 55] width 13 height 8
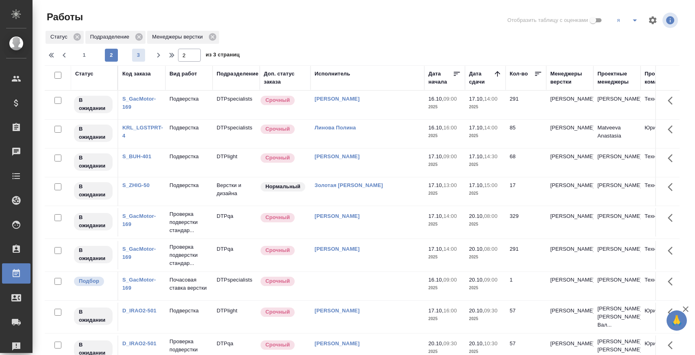
click at [141, 54] on span "3" at bounding box center [138, 55] width 13 height 8
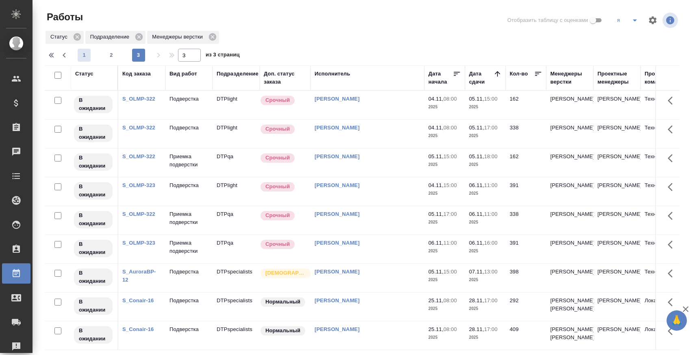
click at [82, 56] on span "1" at bounding box center [84, 55] width 13 height 8
type input "1"
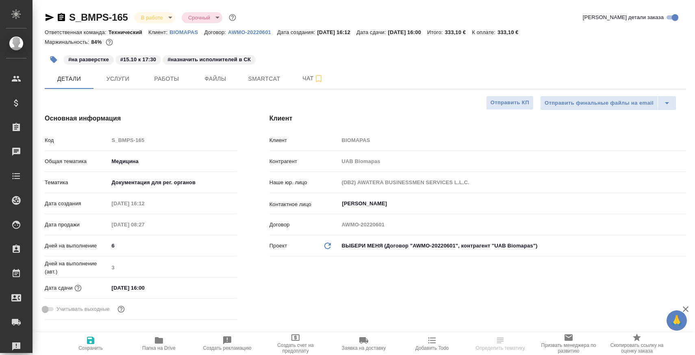
select select "RU"
click at [300, 85] on button "Чат" at bounding box center [312, 79] width 49 height 20
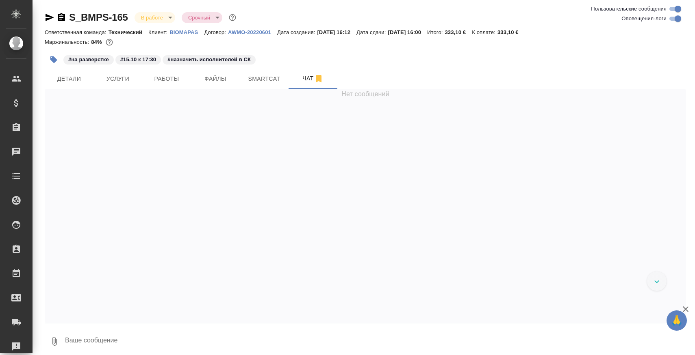
click at [219, 335] on textarea at bounding box center [374, 342] width 621 height 28
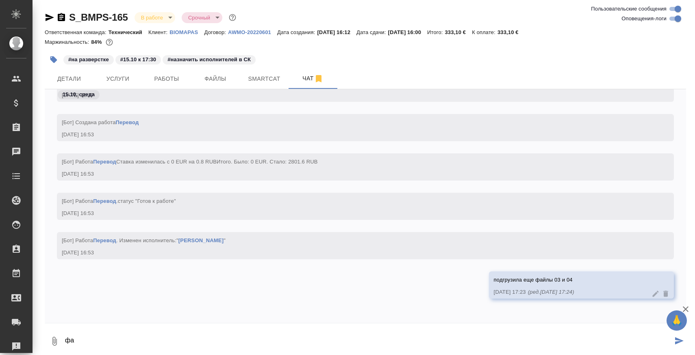
type textarea "ф"
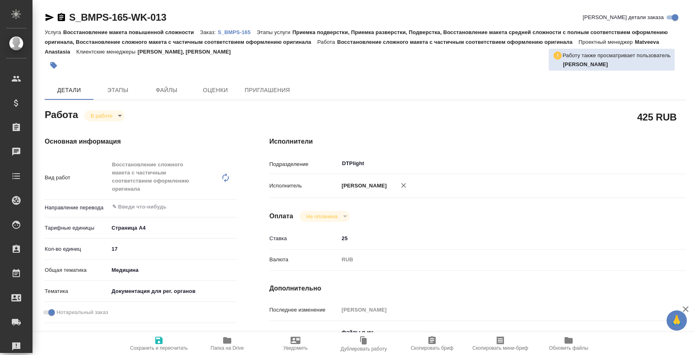
type textarea "x"
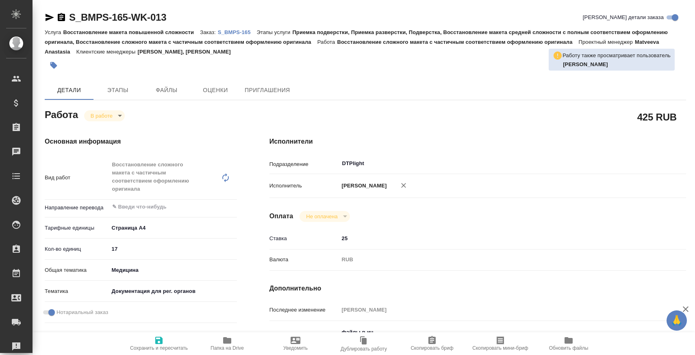
type textarea "x"
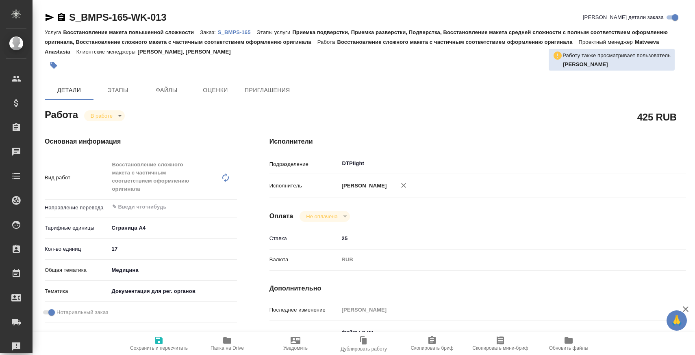
type textarea "x"
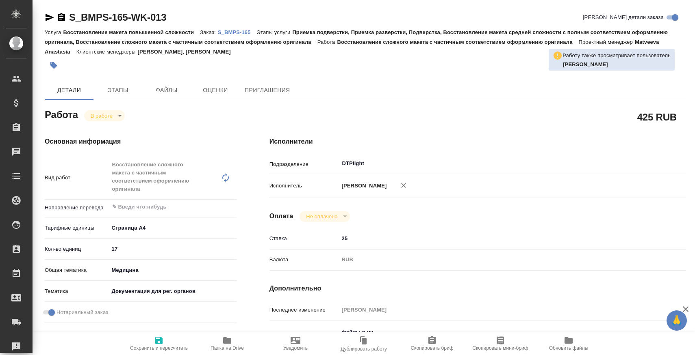
type textarea "x"
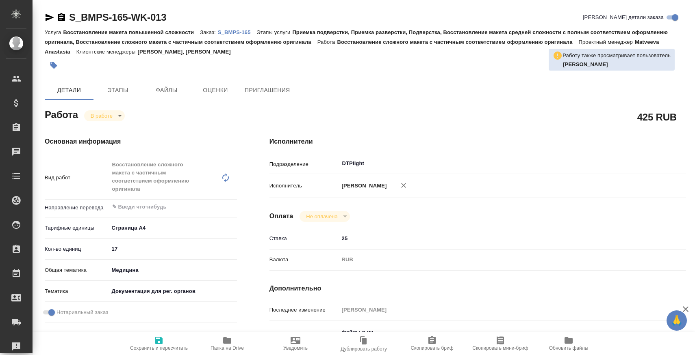
type textarea "x"
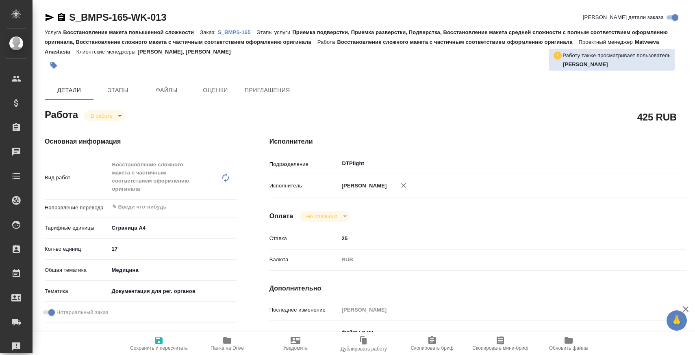
type textarea "x"
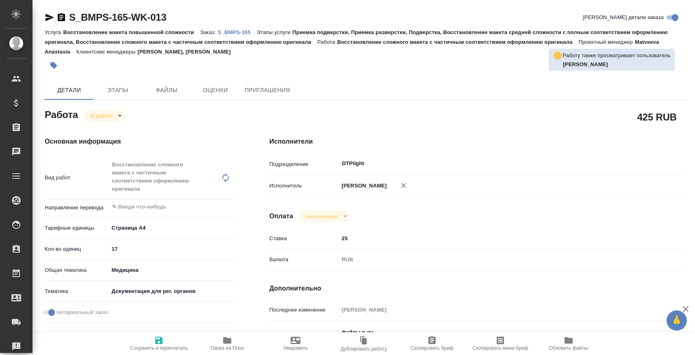
type textarea "x"
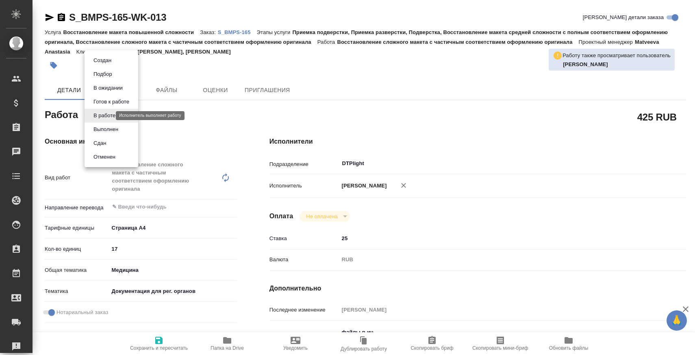
click at [109, 114] on body "🙏 .cls-1 fill:#fff; AWATERA Zaborova Aleksandra Клиенты Спецификации Заказы 0 Ч…" at bounding box center [347, 210] width 695 height 421
click at [117, 146] on li "Сдан" at bounding box center [111, 143] width 54 height 14
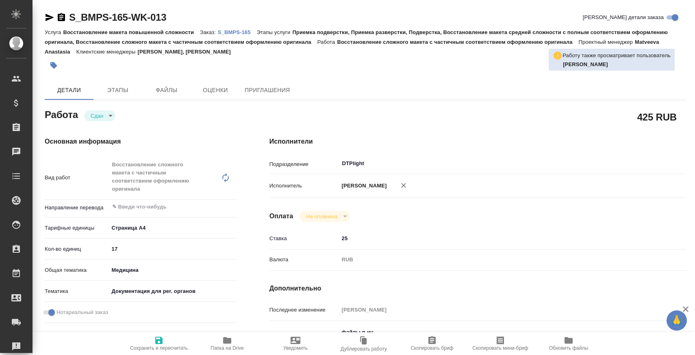
type textarea "x"
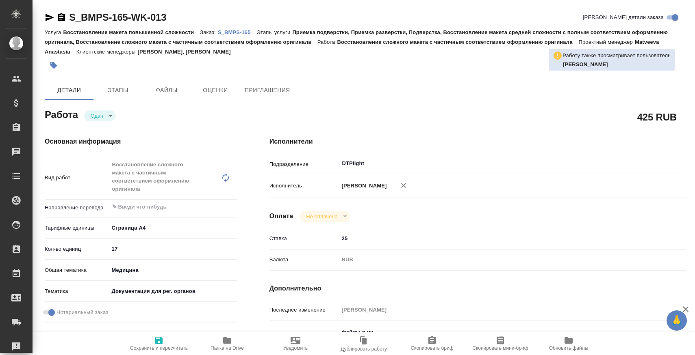
type textarea "x"
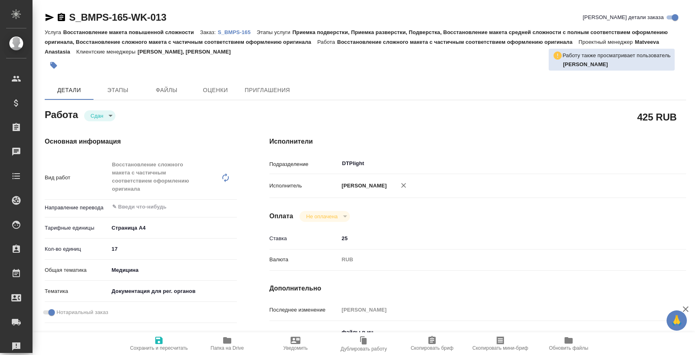
click at [245, 30] on p "S_BMPS-165" at bounding box center [237, 32] width 39 height 6
type textarea "x"
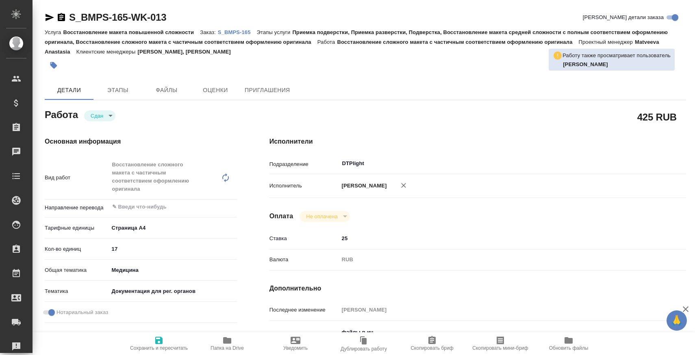
type textarea "x"
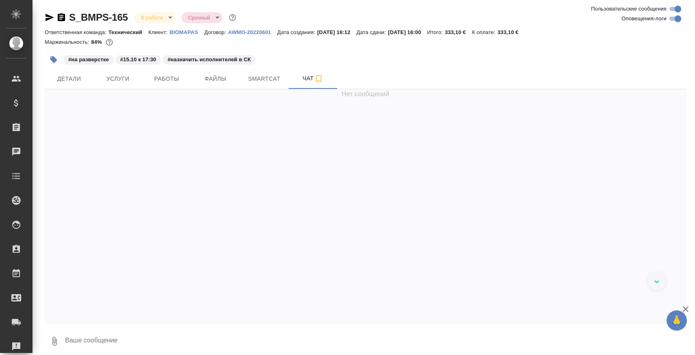
click at [230, 331] on textarea at bounding box center [374, 342] width 621 height 28
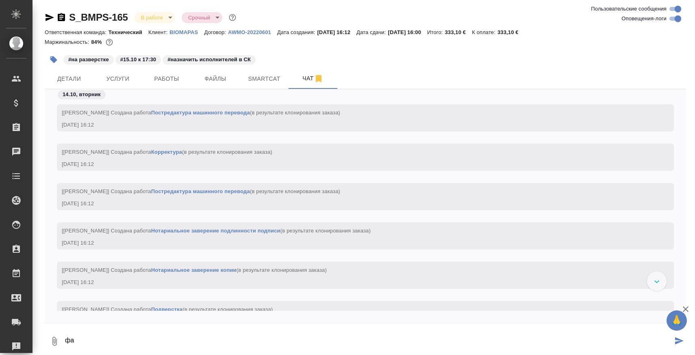
scroll to position [4150, 0]
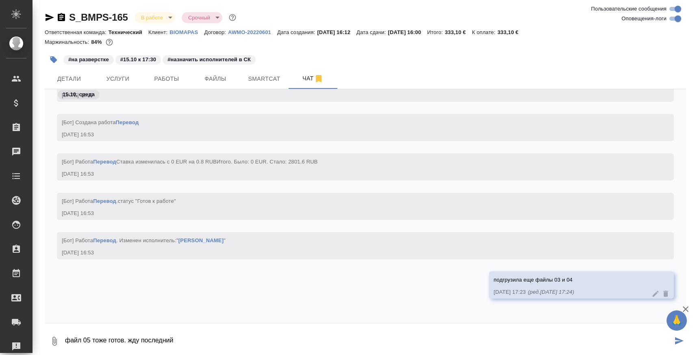
type textarea "файл 05 тоже готов. жду последний"
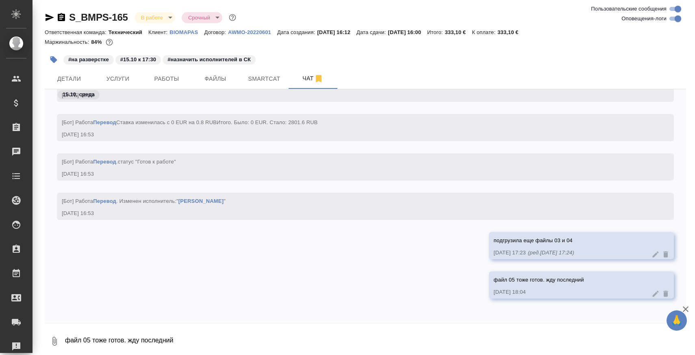
scroll to position [4268, 0]
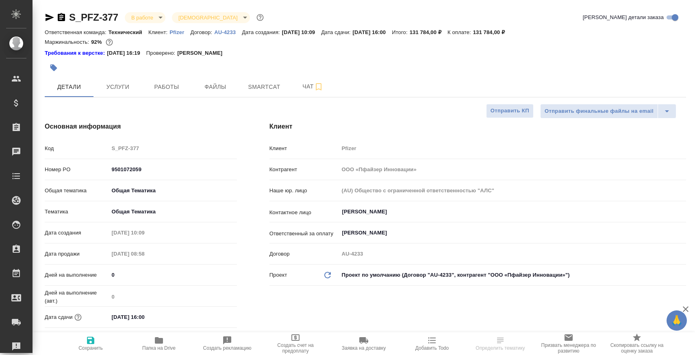
select select "RU"
click at [297, 87] on span "Чат" at bounding box center [312, 87] width 39 height 10
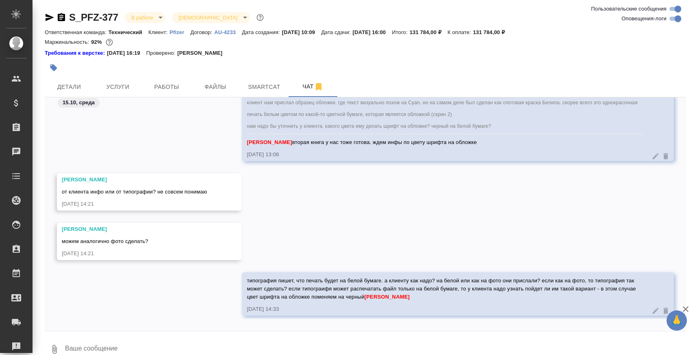
scroll to position [20067, 0]
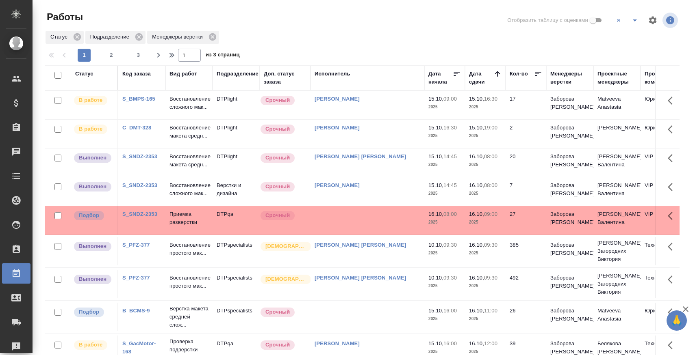
click at [119, 53] on div "1 2 3" at bounding box center [111, 55] width 81 height 13
click at [112, 53] on span "2" at bounding box center [111, 55] width 13 height 8
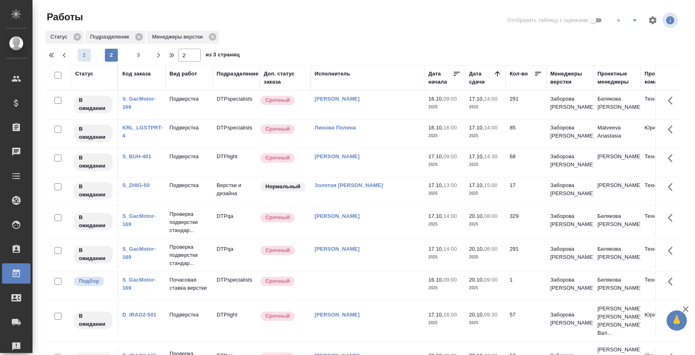
click at [82, 55] on span "1" at bounding box center [84, 55] width 13 height 8
type input "1"
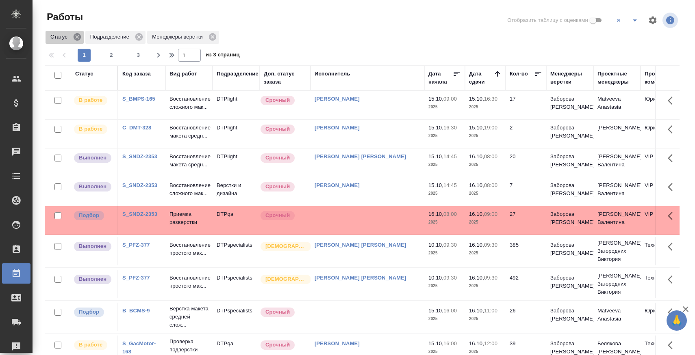
click at [78, 35] on icon at bounding box center [77, 36] width 7 height 7
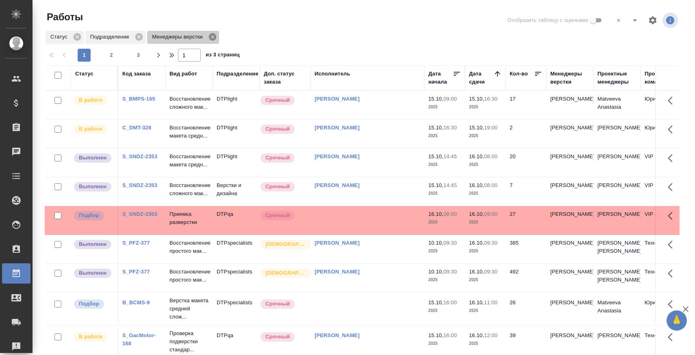
click at [215, 37] on icon at bounding box center [212, 36] width 9 height 9
click at [137, 46] on div at bounding box center [365, 47] width 641 height 4
click at [135, 48] on div at bounding box center [365, 47] width 641 height 4
click at [135, 52] on span "3" at bounding box center [138, 55] width 13 height 8
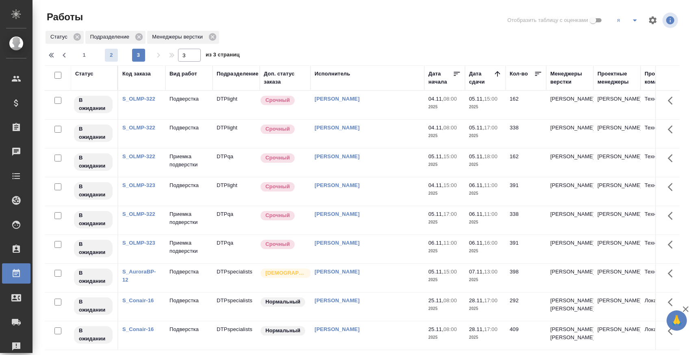
click at [109, 56] on span "2" at bounding box center [111, 55] width 13 height 8
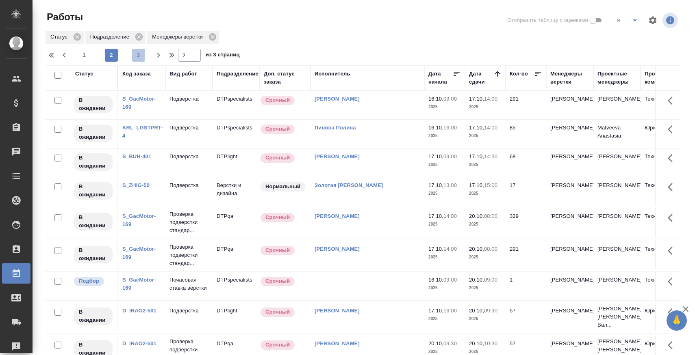
click at [136, 56] on span "3" at bounding box center [138, 55] width 13 height 8
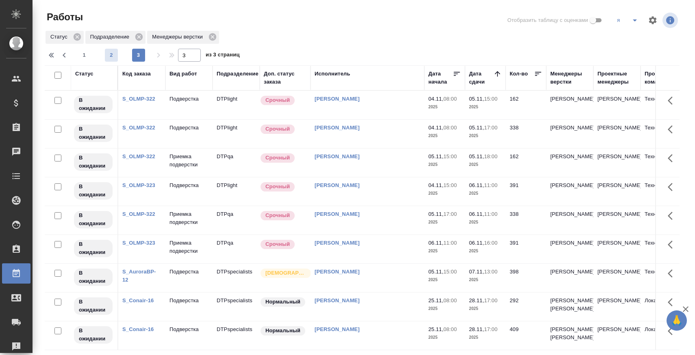
click at [115, 50] on button "2" at bounding box center [111, 55] width 13 height 13
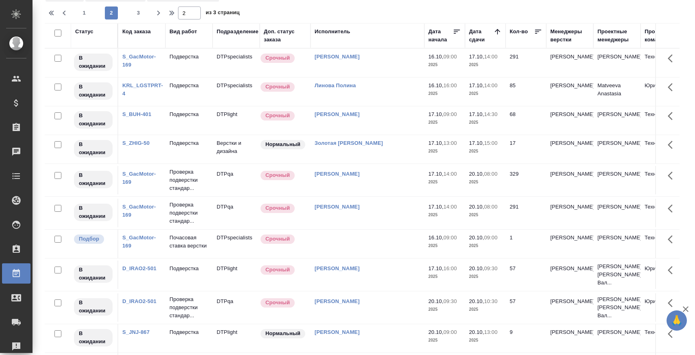
scroll to position [25, 0]
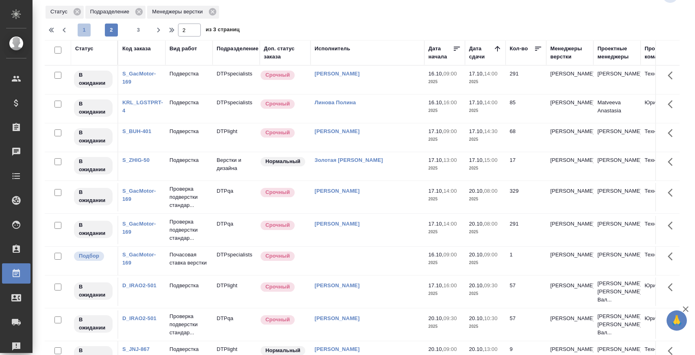
click at [87, 30] on span "1" at bounding box center [84, 30] width 13 height 8
type input "1"
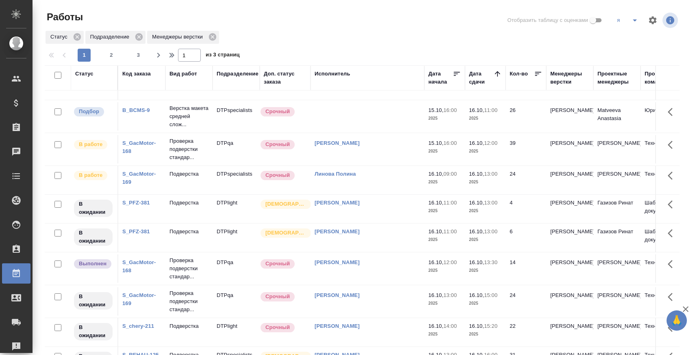
scroll to position [164, 0]
click at [186, 128] on p "Верстка макета средней слож..." at bounding box center [188, 116] width 39 height 24
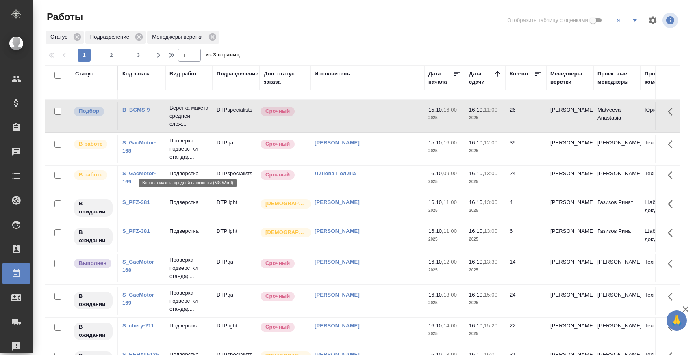
click at [186, 128] on p "Верстка макета средней слож..." at bounding box center [188, 116] width 39 height 24
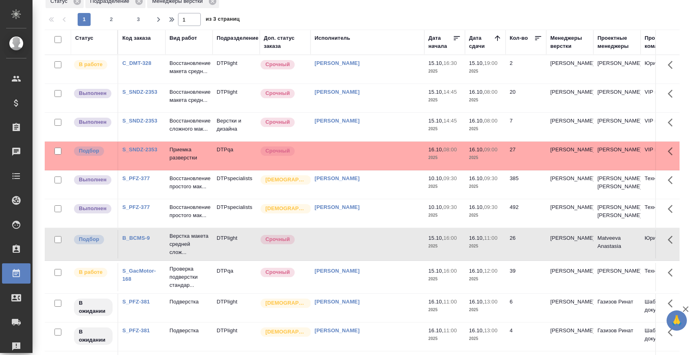
scroll to position [0, 0]
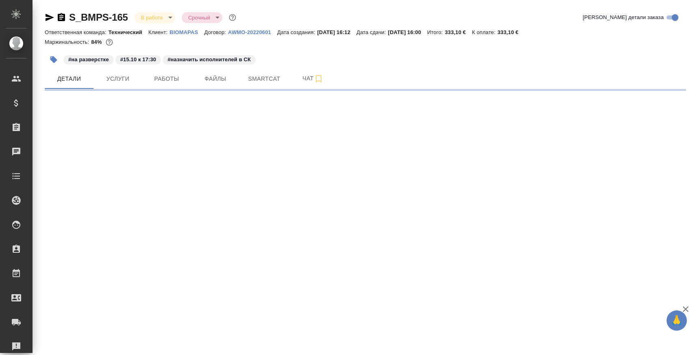
select select "RU"
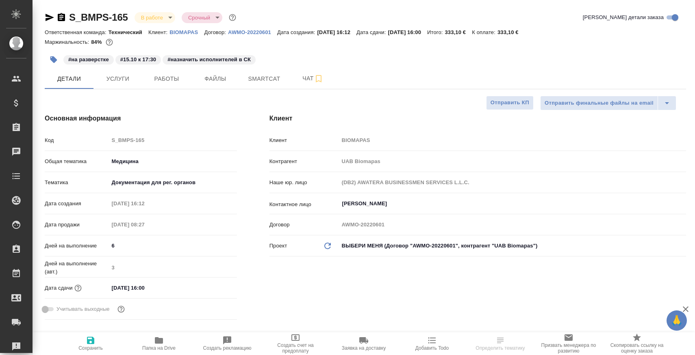
type textarea "x"
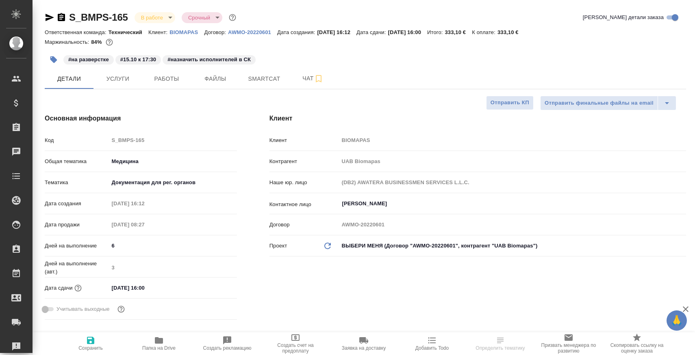
type textarea "x"
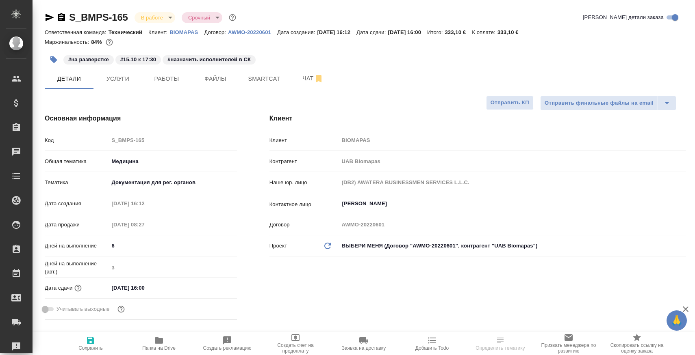
type textarea "x"
click at [300, 77] on span "Чат" at bounding box center [312, 79] width 39 height 10
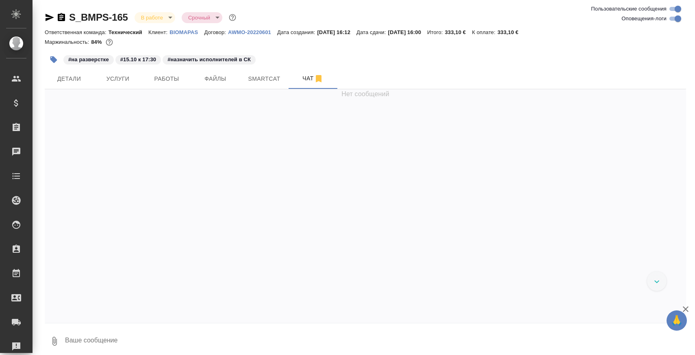
click at [196, 338] on textarea at bounding box center [374, 342] width 621 height 28
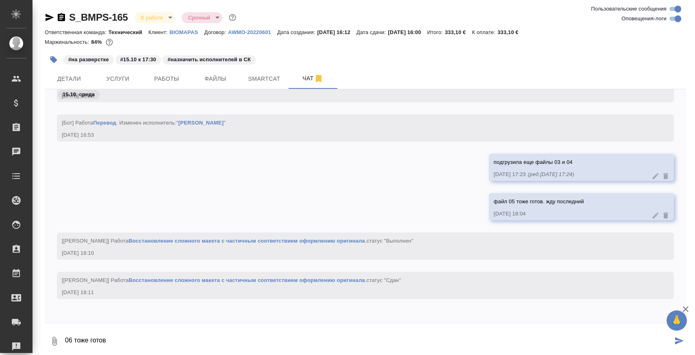
paste textarea "https://drive.awatera.com/apps/files/files/10711872?dir=/Shares/BIOMAPAS/Orders…"
type textarea "06 тоже готов https://drive.awatera.com/apps/files/files/10711872?dir=/Shares/B…"
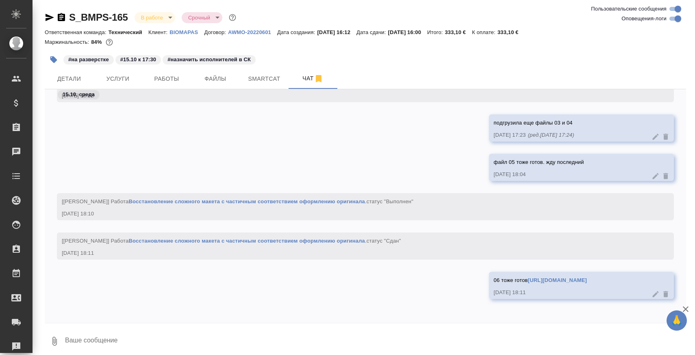
type textarea "@"
click at [47, 15] on icon "button" at bounding box center [49, 17] width 9 height 7
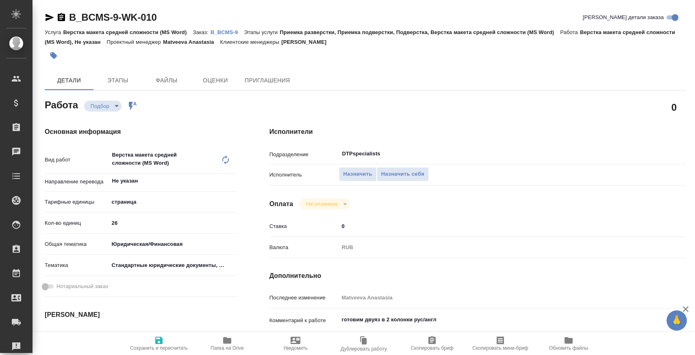
type textarea "x"
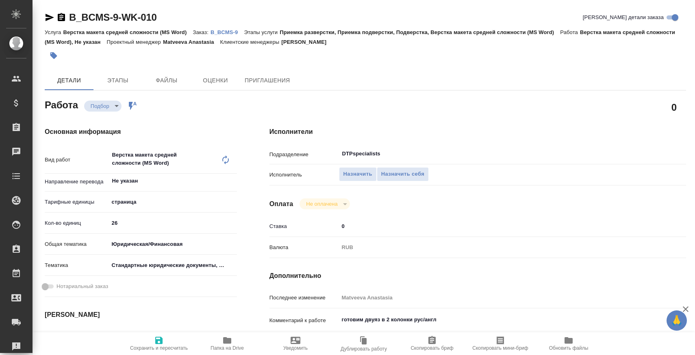
type textarea "x"
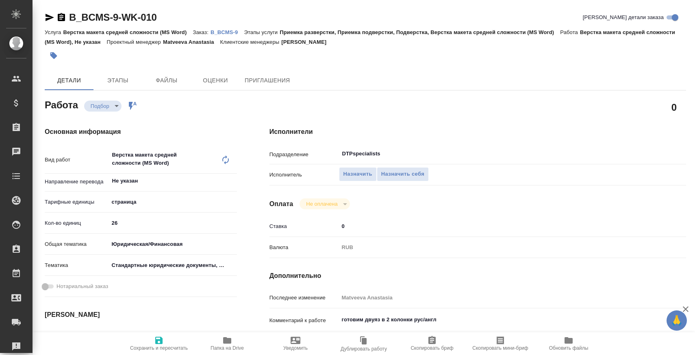
type textarea "x"
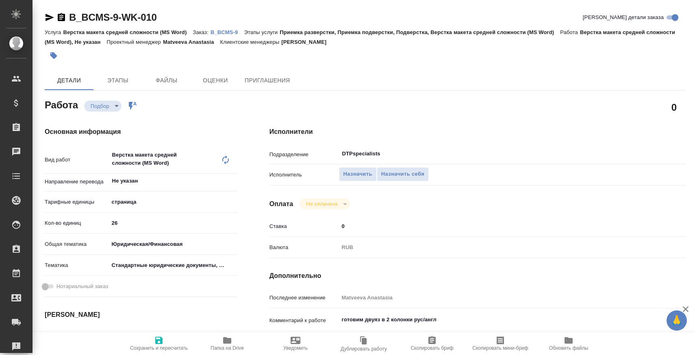
type textarea "x"
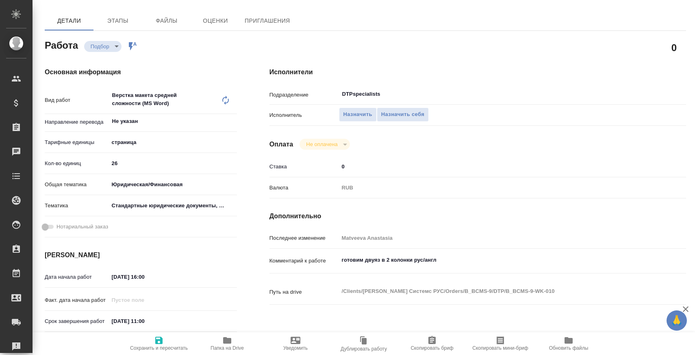
type textarea "x"
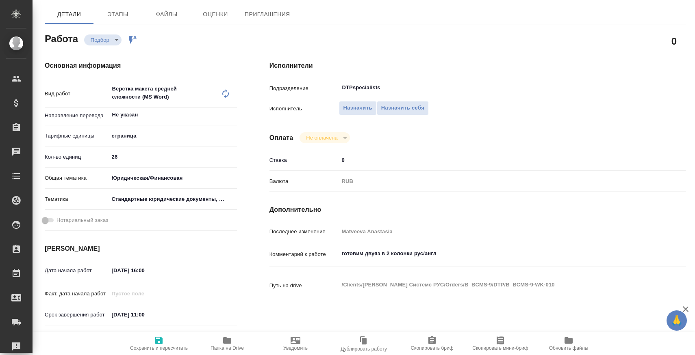
scroll to position [65, 0]
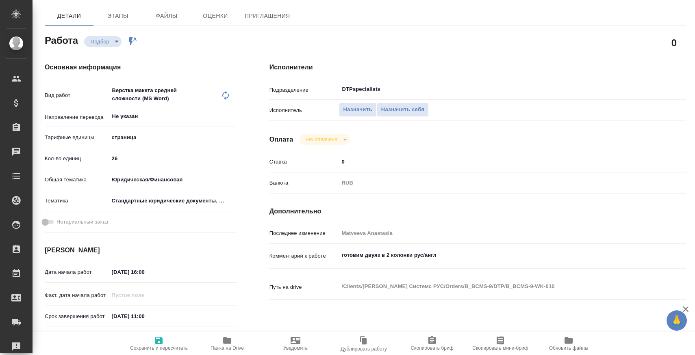
type textarea "x"
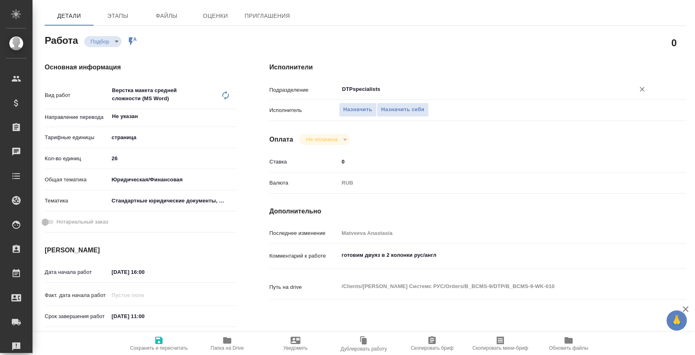
type textarea "x"
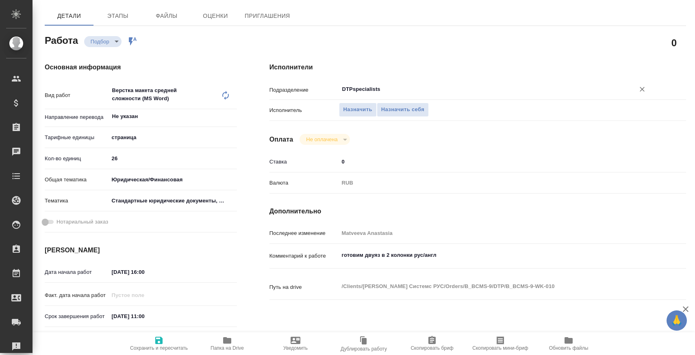
type textarea "x"
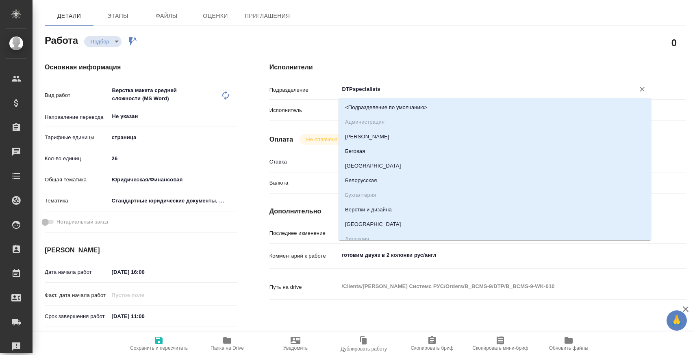
click at [382, 91] on input "DTPspecialists" at bounding box center [481, 89] width 280 height 10
type input "D"
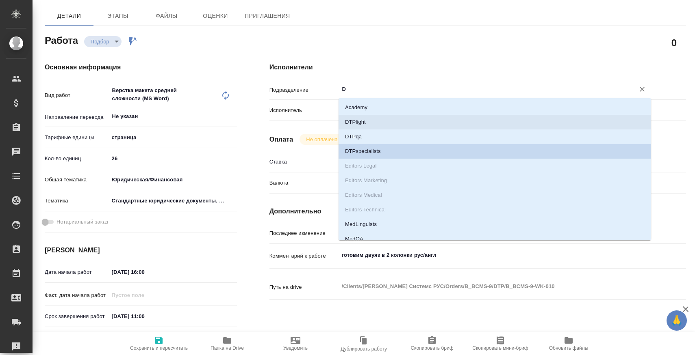
type textarea "x"
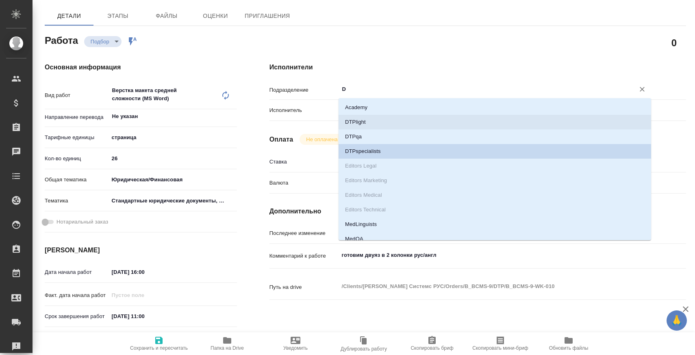
click at [378, 126] on li "DTPlight" at bounding box center [494, 122] width 312 height 15
type textarea "x"
type input "DTPlight"
type textarea "x"
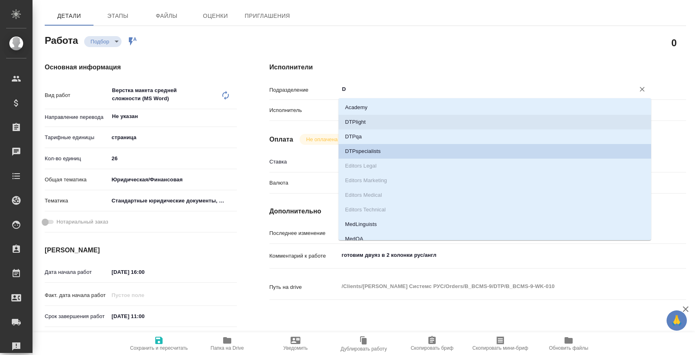
type textarea "x"
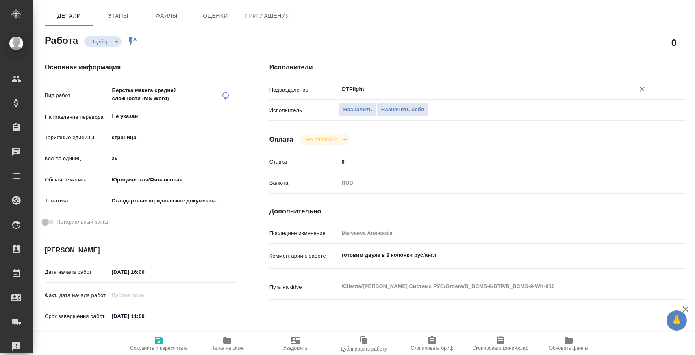
type input "DTPlight"
click at [165, 341] on span "Сохранить и пересчитать" at bounding box center [159, 343] width 58 height 15
type textarea "x"
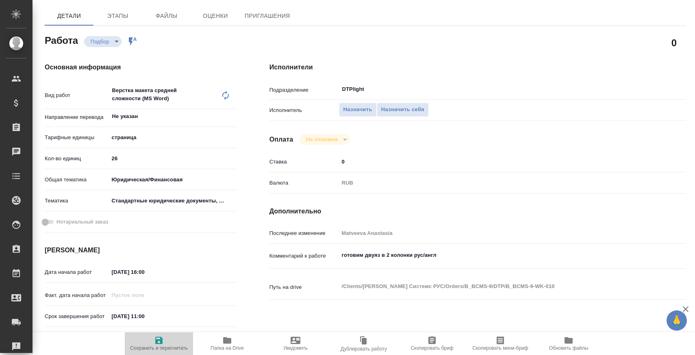
type textarea "x"
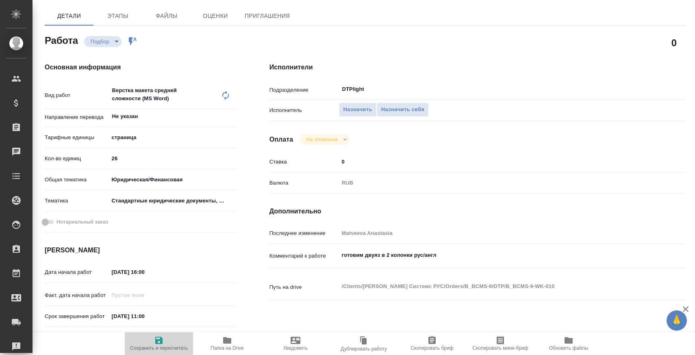
type textarea "x"
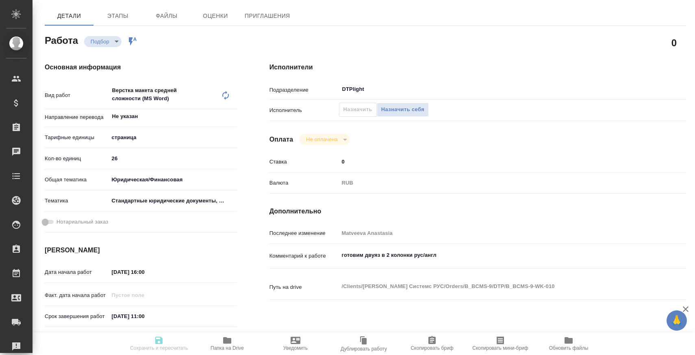
type textarea "x"
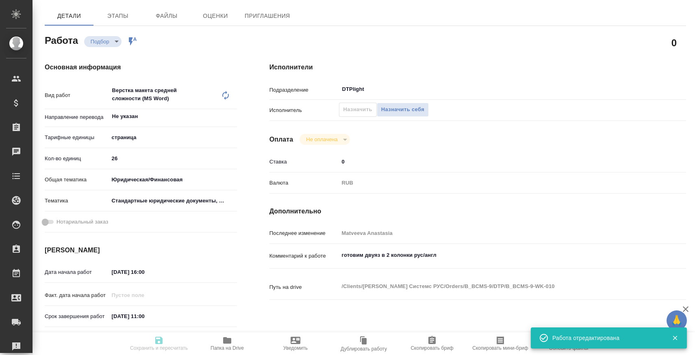
type textarea "x"
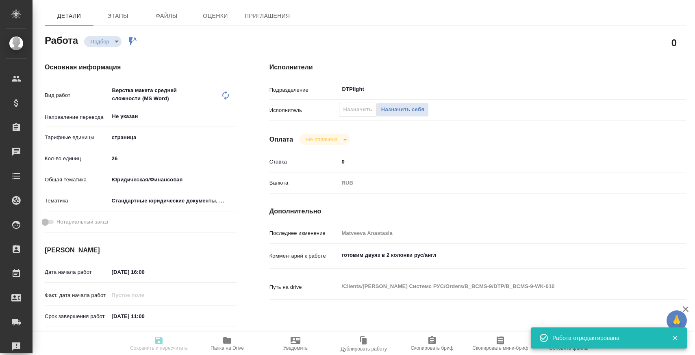
type input "recruiting"
type textarea "Верстка макета средней сложности (MS Word)"
type textarea "x"
type input "Не указан"
type input "5a8b1489cc6b4906c91bfdb2"
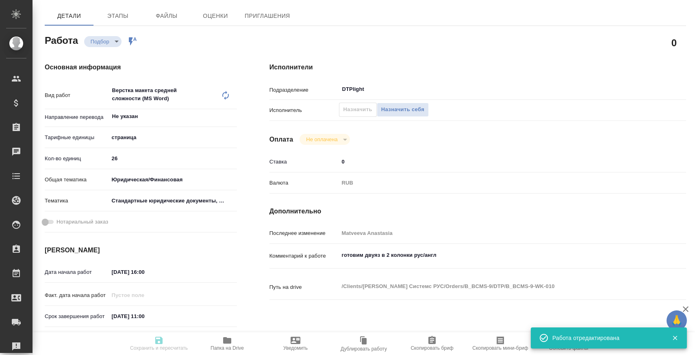
type input "26"
type input "yr-fn"
type input "5f647205b73bc97568ca66bf"
type input "15.10.2025 16:00"
type input "16.10.2025 11:00"
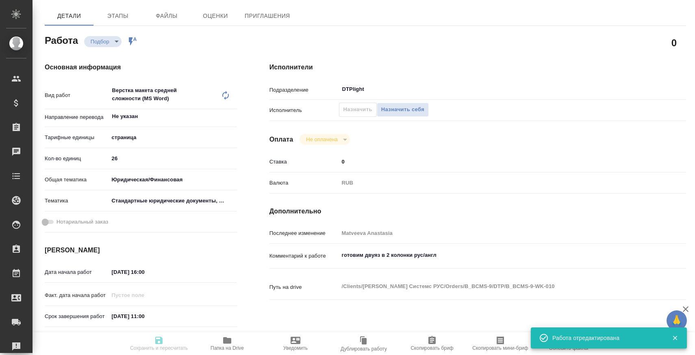
type input "[DATE] 12:00"
type input "DTPlight"
type input "notPayed"
type input "0"
type input "RUB"
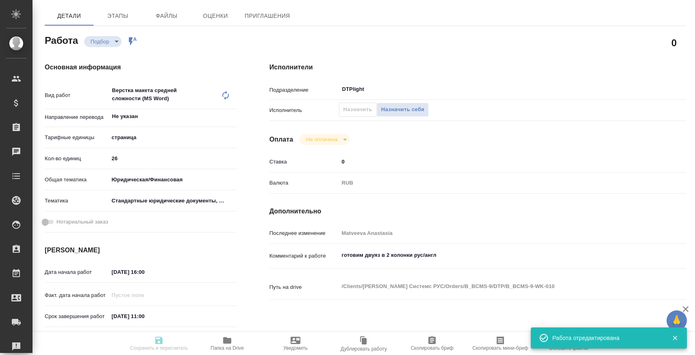
type input "Matveeva Anastasia"
type textarea "готовим двуяз в 2 колонки рус/англ"
type textarea "x"
type textarea "/Clients/Беккер Майнинг Системс РУС/Orders/B_BCMS-9/DTP/B_BCMS-9-WK-010"
type textarea "x"
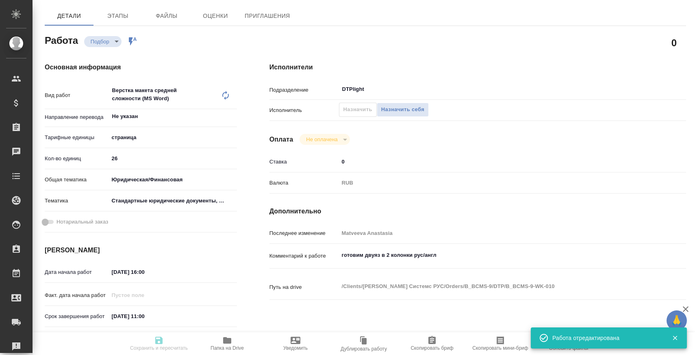
type input "B_BCMS-9"
type input "Верстка макета средней сложности (MS Word)"
type input "Приемка разверстки, Приемка подверстки, Подверстка, Верстка макета средней слож…"
type input "[PERSON_NAME]"
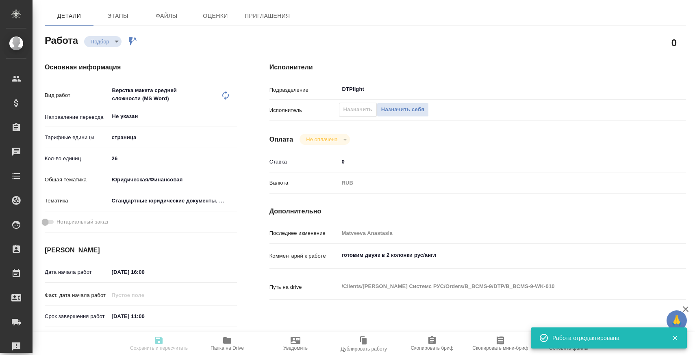
type input "/Clients/[PERSON_NAME] Системс РУС/Orders/B_BCMS-9"
type textarea "x"
type textarea "Итоговый вид каждого договора должен представлять собой единый двуязычный докум…"
type textarea "x"
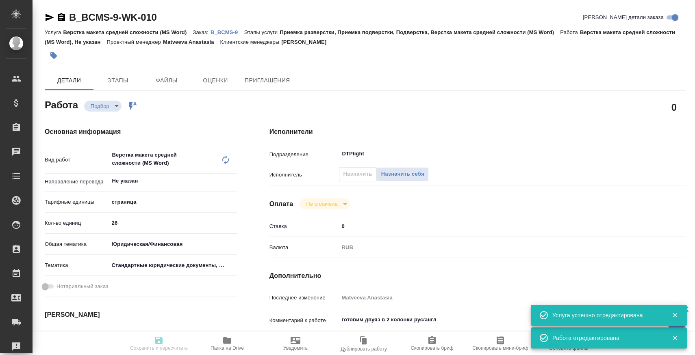
type textarea "x"
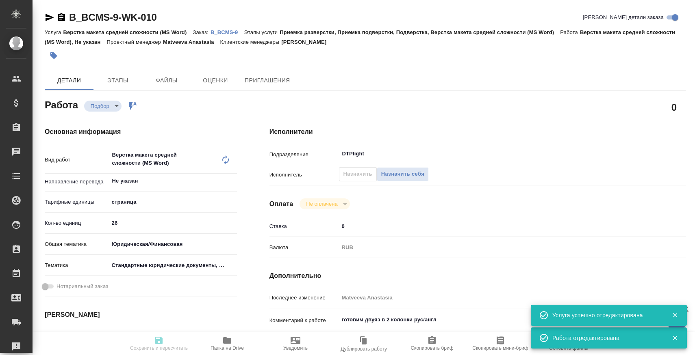
type textarea "x"
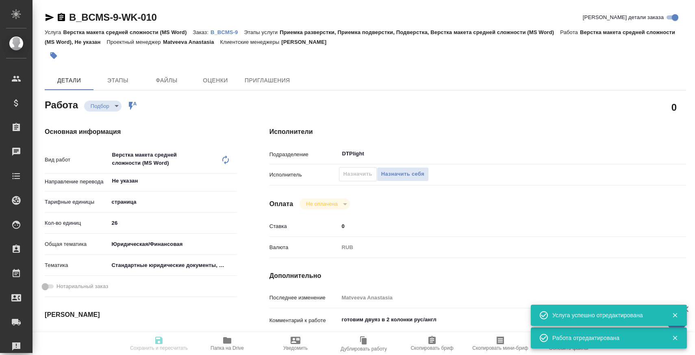
type textarea "x"
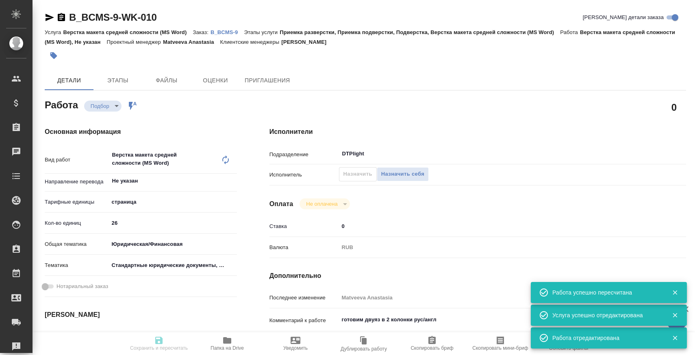
type input "recruiting"
type textarea "Верстка макета средней сложности (MS Word)"
type textarea "x"
type input "Не указан"
type input "5a8b1489cc6b4906c91bfdb2"
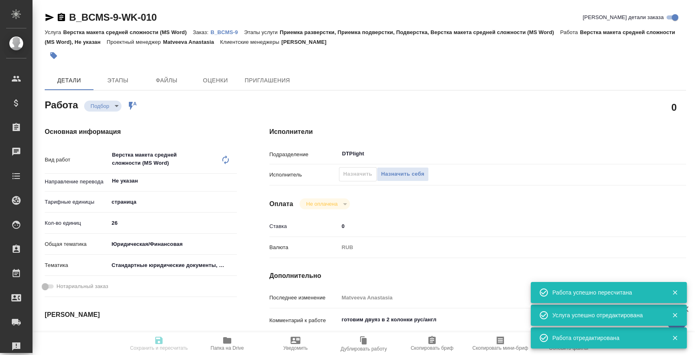
type input "26"
type input "yr-fn"
type input "5f647205b73bc97568ca66bf"
type input "15.10.2025 16:00"
type input "16.10.2025 11:00"
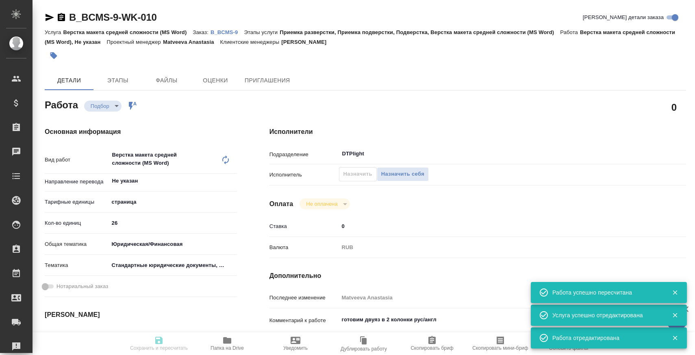
type input "[DATE] 12:00"
type input "DTPlight"
type input "notPayed"
type input "0"
type input "RUB"
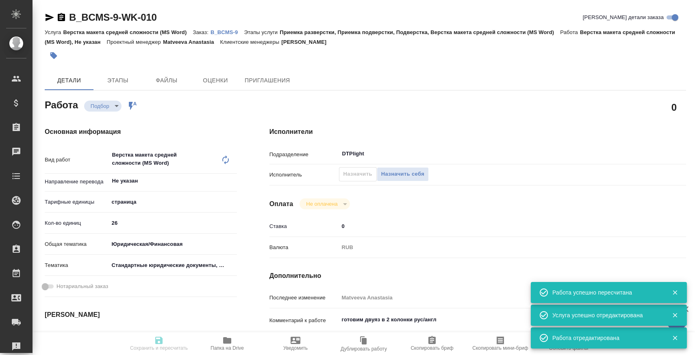
type input "Matveeva Anastasia"
type textarea "готовим двуяз в 2 колонки рус/англ"
type textarea "x"
type textarea "/Clients/Беккер Майнинг Системс РУС/Orders/B_BCMS-9/DTP/B_BCMS-9-WK-010"
type textarea "x"
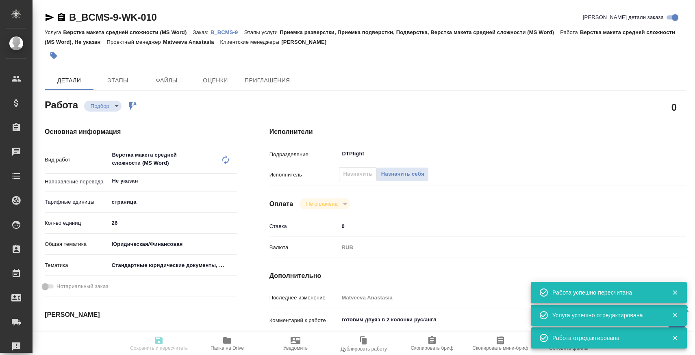
type input "B_BCMS-9"
type input "Верстка макета средней сложности (MS Word)"
type input "Приемка разверстки, Приемка подверстки, Подверстка, Верстка макета средней слож…"
type input "[PERSON_NAME]"
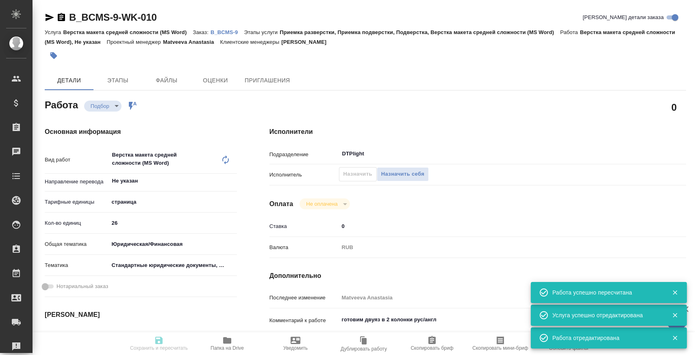
type input "/Clients/[PERSON_NAME] Системс РУС/Orders/B_BCMS-9"
type textarea "x"
type textarea "Итоговый вид каждого договора должен представлять собой единый двуязычный докум…"
type textarea "x"
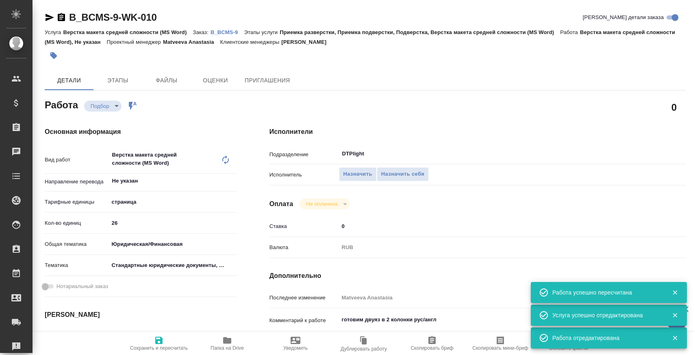
type textarea "x"
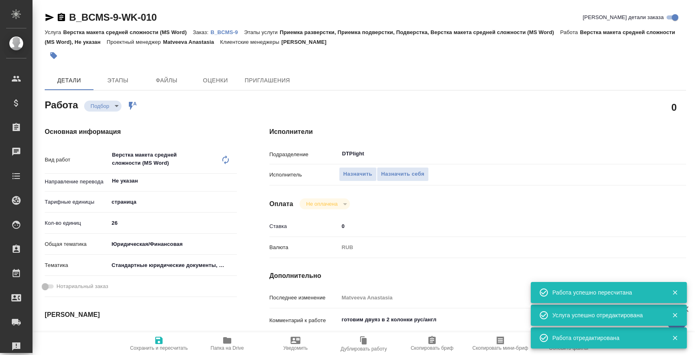
type textarea "x"
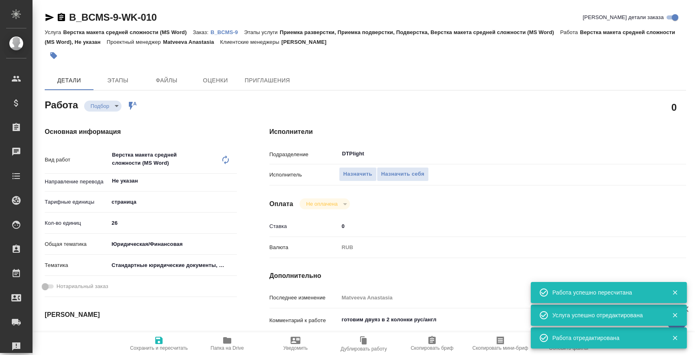
type textarea "x"
click at [232, 32] on p "B_BCMS-9" at bounding box center [227, 32] width 34 height 6
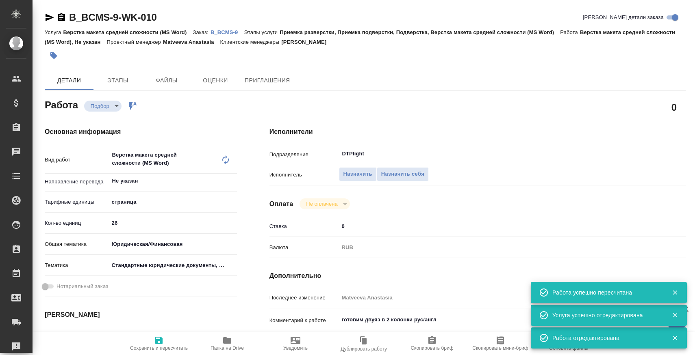
type textarea "x"
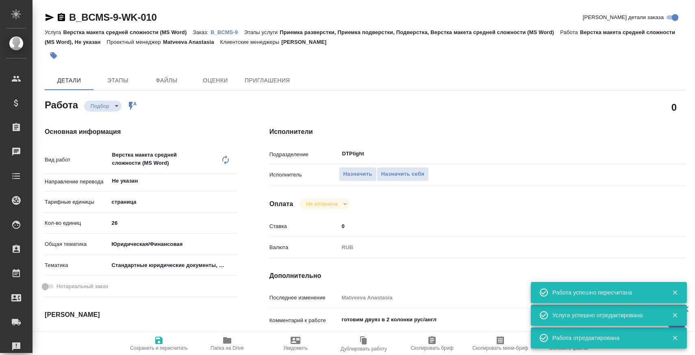
scroll to position [69, 0]
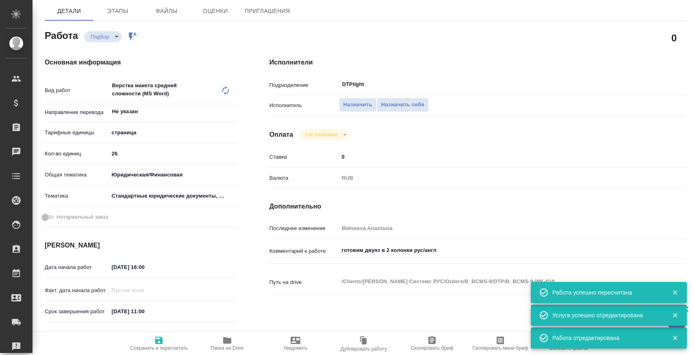
type textarea "x"
click at [455, 247] on textarea "готовим двуяз в 2 колонки рус/англ" at bounding box center [495, 251] width 312 height 14
type textarea "x"
type textarea "готовим двуяз в 2 колонки рус/англ"
type textarea "x"
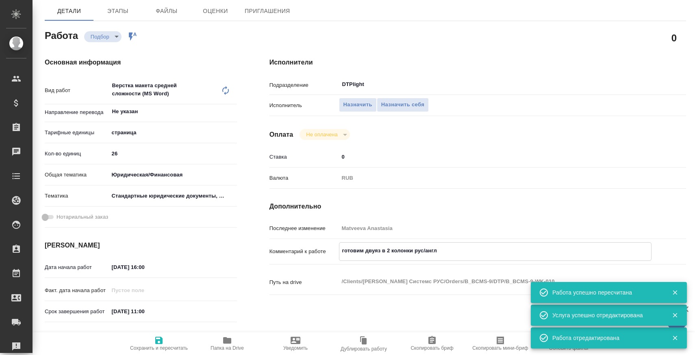
type textarea "x"
type textarea "готовим двуяз в 2 колонки рус/англ"
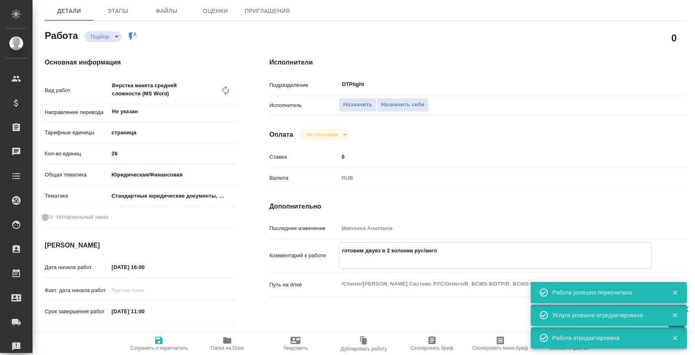
type textarea "x"
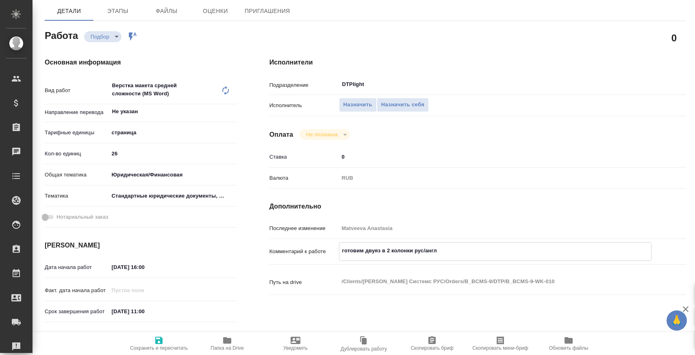
click at [457, 247] on textarea "готовим двуяз в 2 колонки рус/англ" at bounding box center [495, 251] width 312 height 14
type textarea "x"
type textarea "готовим двуяз в 2 колонки рус/англ"
type textarea "x"
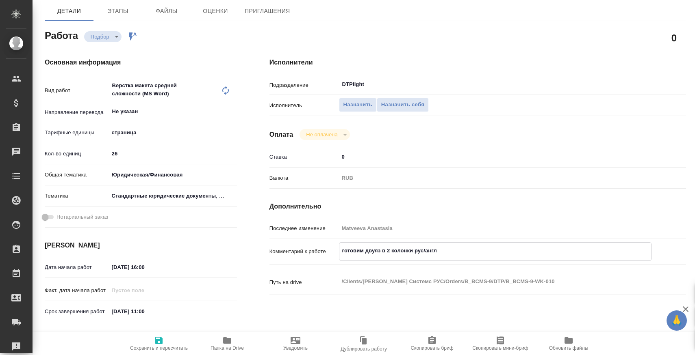
type textarea "x"
paste textarea "водяной знак "Образец" надо оставлять"
type textarea "x"
type textarea "готовим двуяз в 2 колонки рус/англ водяной знак "Образец" надо оставлять"
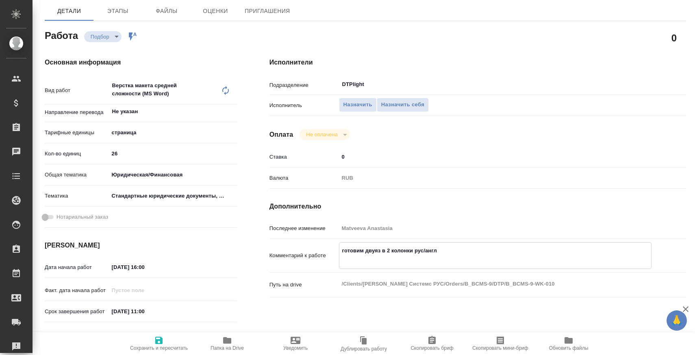
type textarea "x"
drag, startPoint x: 410, startPoint y: 259, endPoint x: 534, endPoint y: 259, distance: 123.9
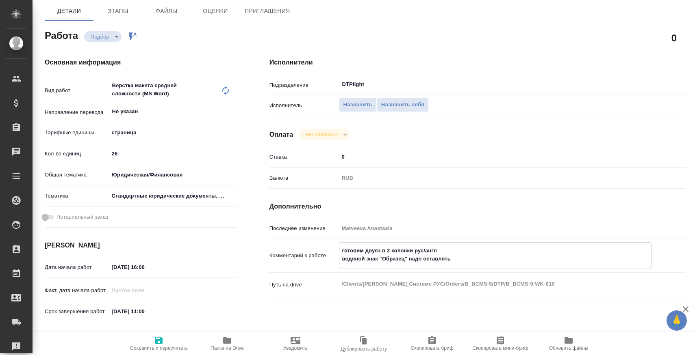
click at [533, 259] on textarea "готовим двуяз в 2 колонки рус/англ водяной знак "Образец" надо оставлять" at bounding box center [495, 255] width 312 height 22
type textarea "x"
type textarea "готовим двуяз в 2 колонки рус/англ водяной знак "Образец" j"
type textarea "x"
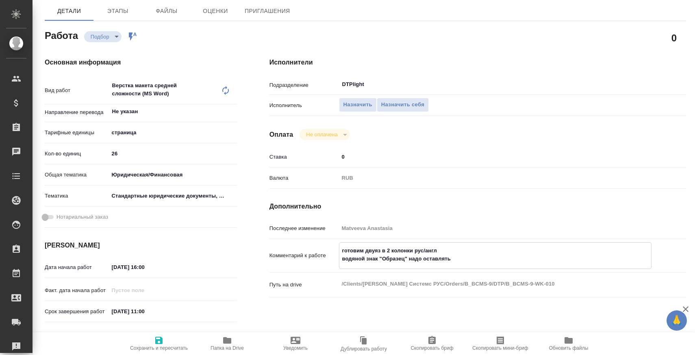
type textarea "x"
type textarea "готовим двуяз в 2 колонки рус/англ водяной знак "Образец" jc"
type textarea "x"
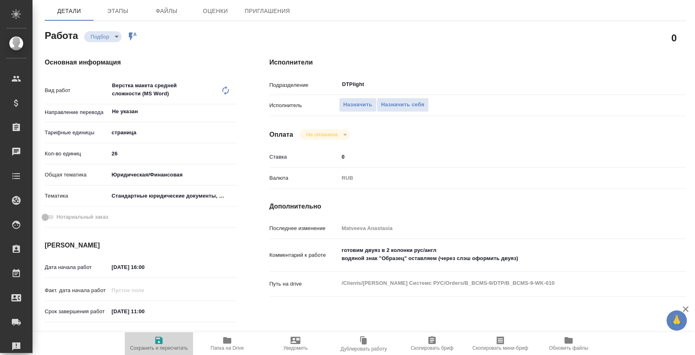
click at [171, 340] on span "Сохранить и пересчитать" at bounding box center [159, 343] width 58 height 15
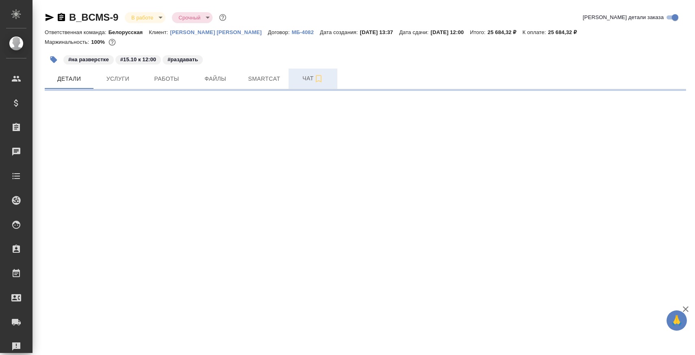
select select "RU"
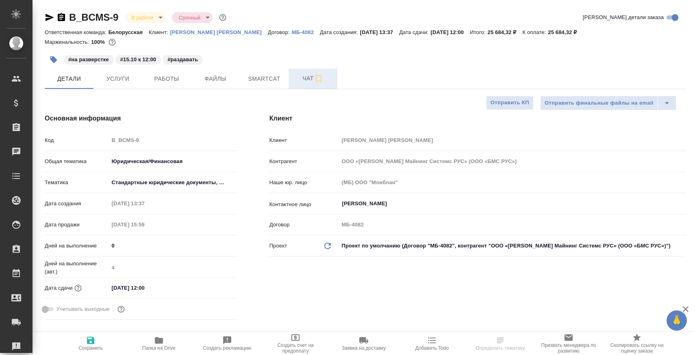
click at [303, 82] on span "Чат" at bounding box center [312, 79] width 39 height 10
type textarea "x"
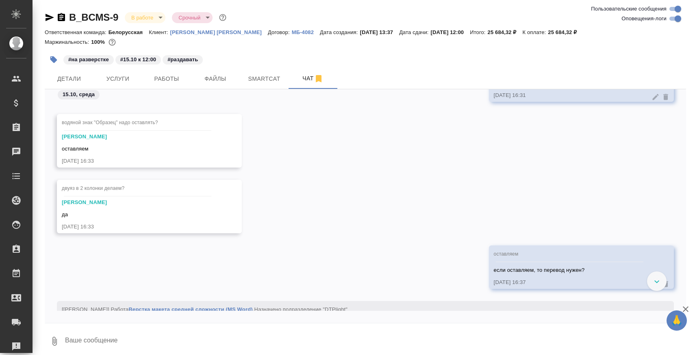
scroll to position [1324, 0]
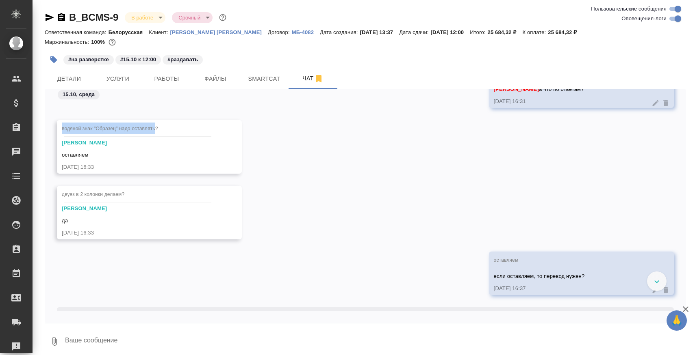
drag, startPoint x: 61, startPoint y: 130, endPoint x: 156, endPoint y: 126, distance: 94.7
click at [156, 126] on span "водяной знак "Образец" надо оставлять?" at bounding box center [110, 129] width 96 height 6
copy span "водяной знак "Образец" надо оставлять"
